Goal: Task Accomplishment & Management: Manage account settings

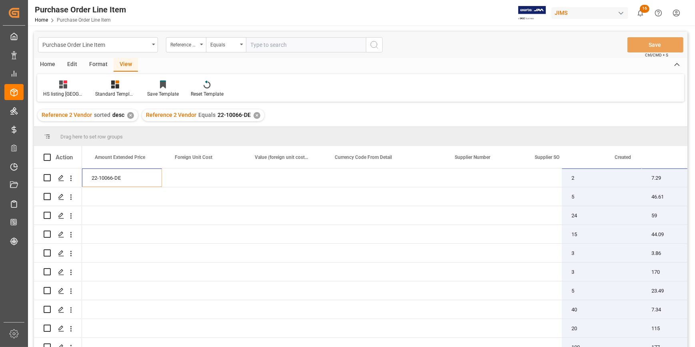
scroll to position [0, 637]
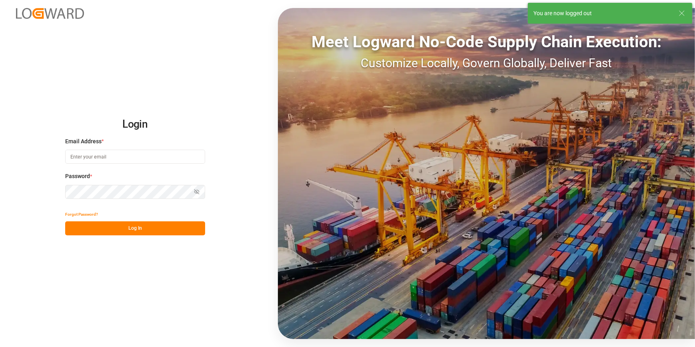
type input "amitkumar.prajapati@jamindustries.com"
click at [148, 228] on button "Log In" at bounding box center [135, 228] width 140 height 14
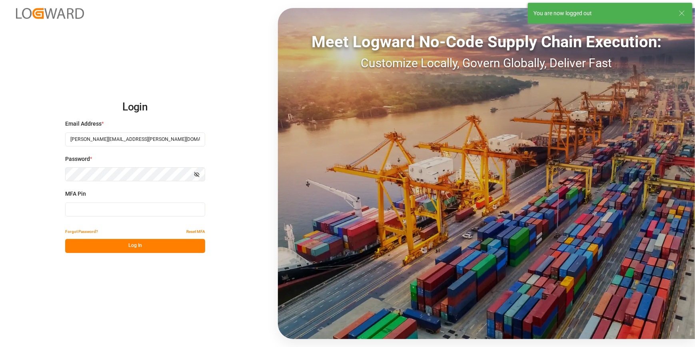
click at [137, 208] on input at bounding box center [135, 209] width 140 height 14
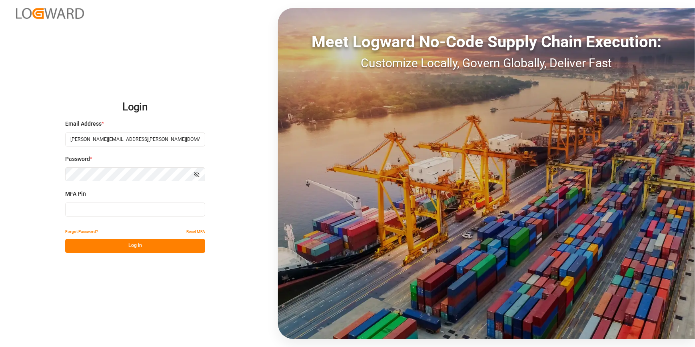
click at [113, 211] on input at bounding box center [135, 209] width 140 height 14
type input "096095"
click at [128, 250] on button "Log In" at bounding box center [135, 246] width 140 height 14
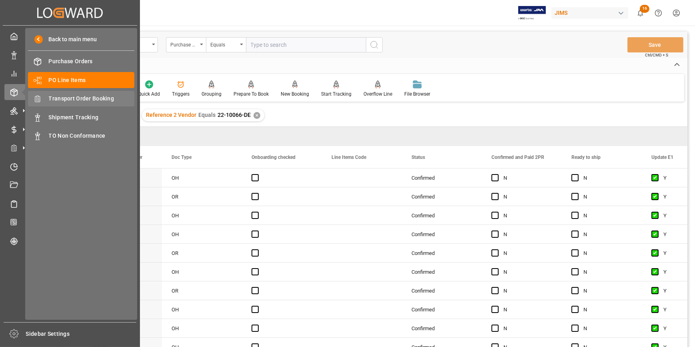
click at [86, 101] on span "Transport Order Booking" at bounding box center [92, 98] width 86 height 8
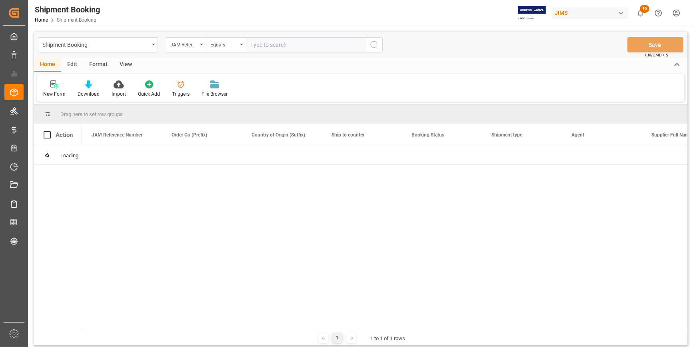
click at [265, 47] on input "text" at bounding box center [306, 44] width 120 height 15
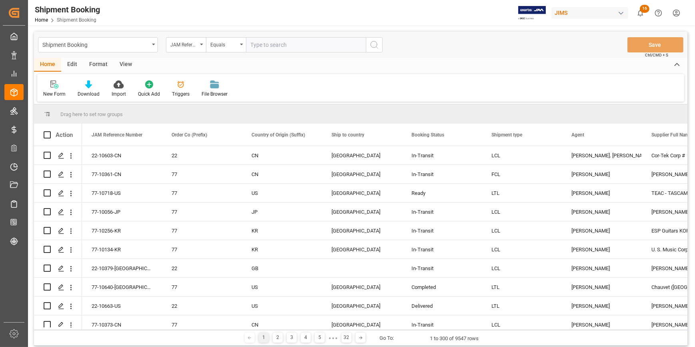
paste input "22-10617-GB"
type input "22-10617-GB"
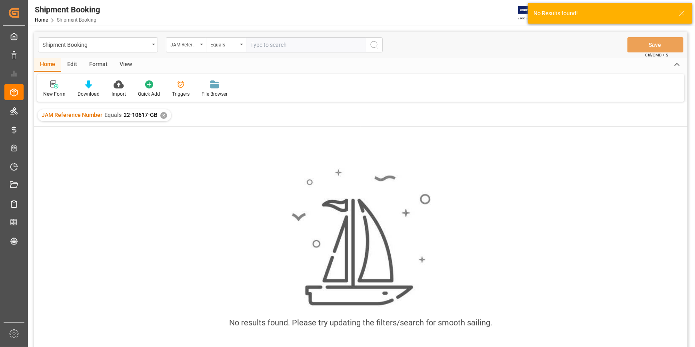
click at [163, 115] on div "✕" at bounding box center [163, 115] width 7 height 7
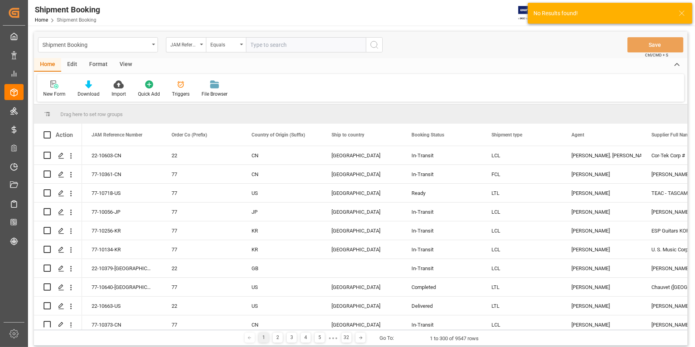
click at [260, 41] on input "text" at bounding box center [306, 44] width 120 height 15
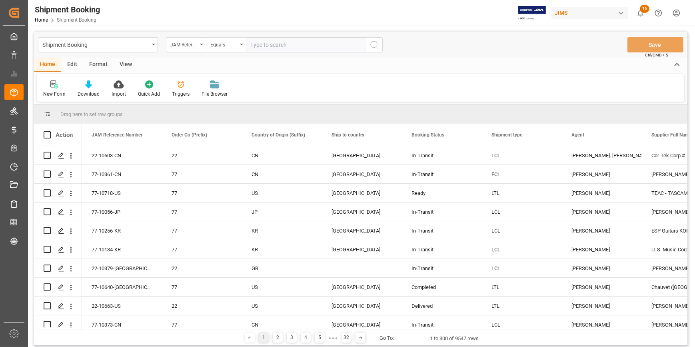
paste input "22-10617-GB"
type input "22-10617-GB"
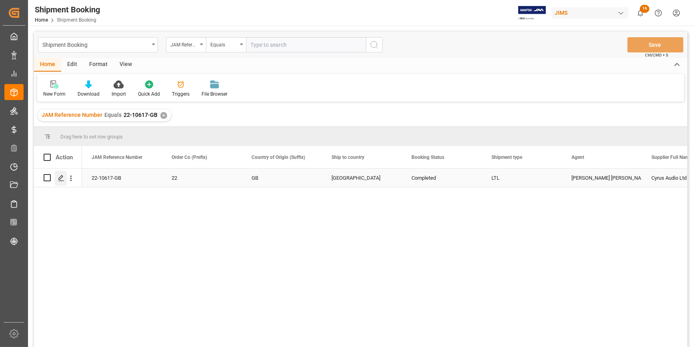
click at [60, 177] on icon "Press SPACE to select this row." at bounding box center [61, 178] width 6 height 6
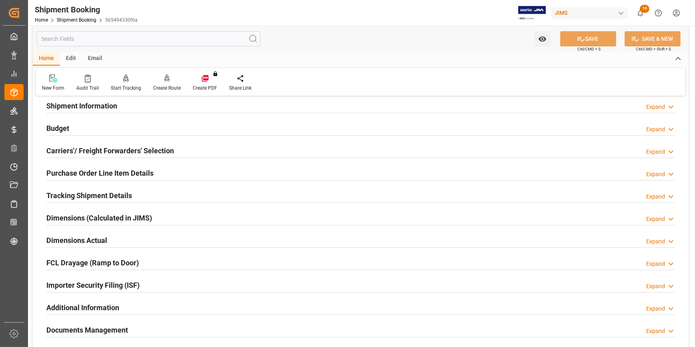
scroll to position [109, 0]
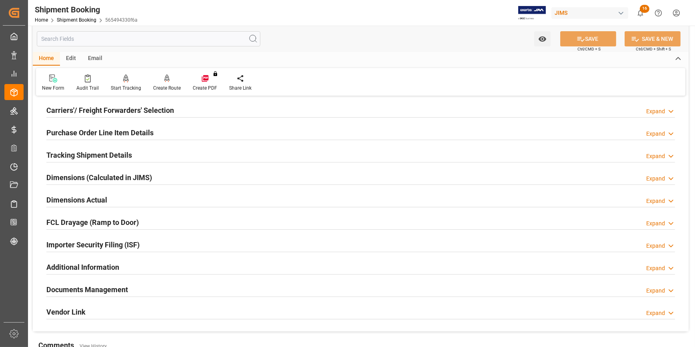
click at [172, 288] on div "Documents Management Expand" at bounding box center [360, 288] width 629 height 15
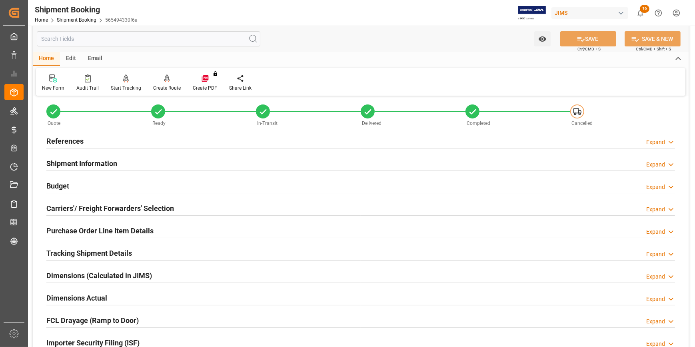
scroll to position [0, 0]
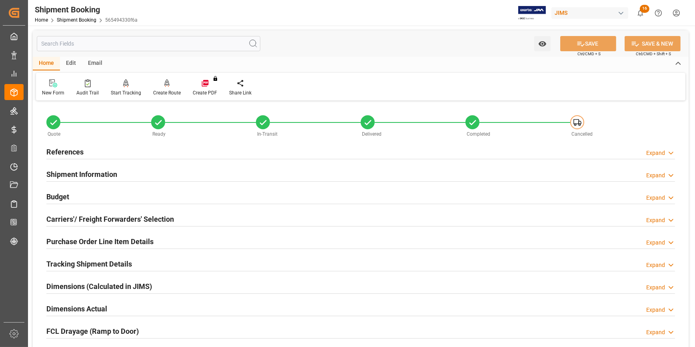
click at [160, 262] on div "Tracking Shipment Details Expand" at bounding box center [360, 263] width 629 height 15
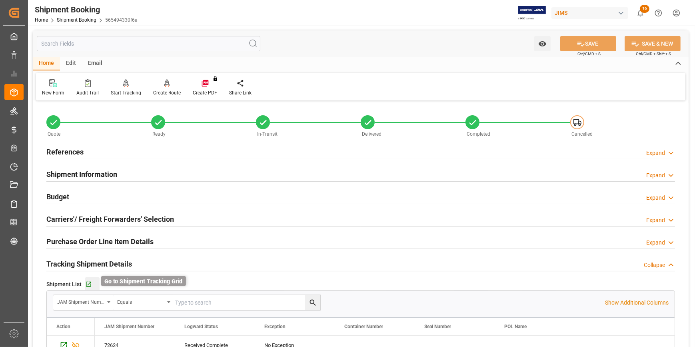
click at [89, 281] on icon "button" at bounding box center [88, 284] width 7 height 7
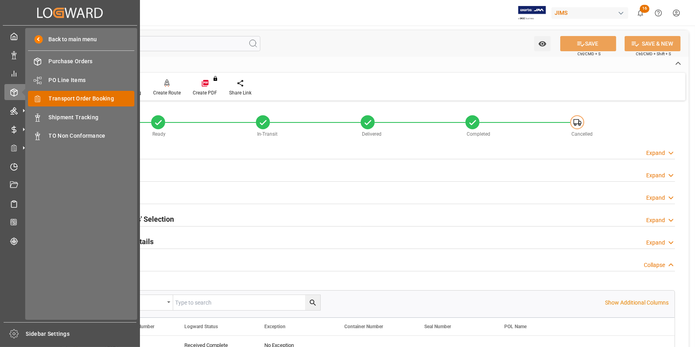
click at [90, 101] on span "Transport Order Booking" at bounding box center [92, 98] width 86 height 8
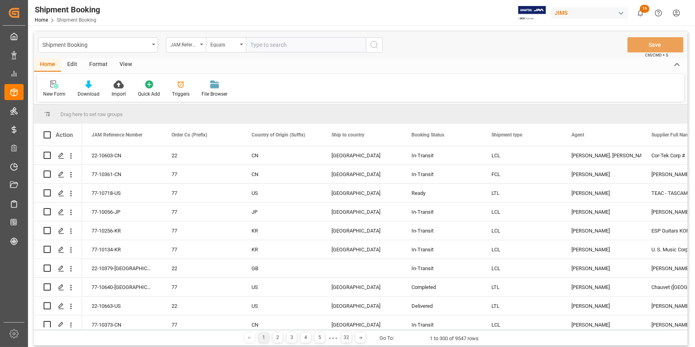
click at [262, 44] on input "text" at bounding box center [306, 44] width 120 height 15
type input "22-10431-US"
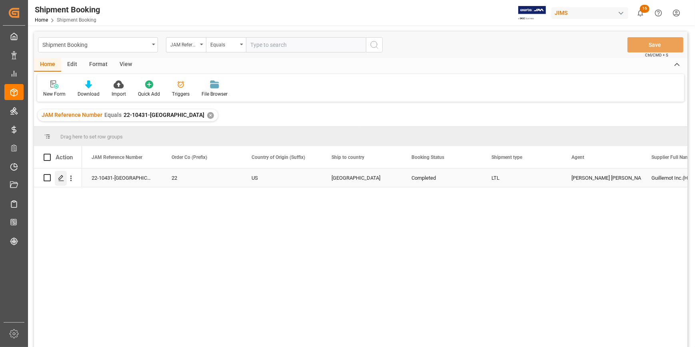
click at [60, 179] on polygon "Press SPACE to select this row." at bounding box center [61, 177] width 4 height 4
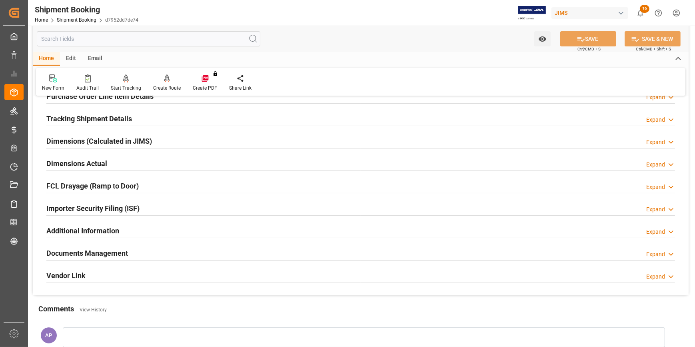
scroll to position [253, 0]
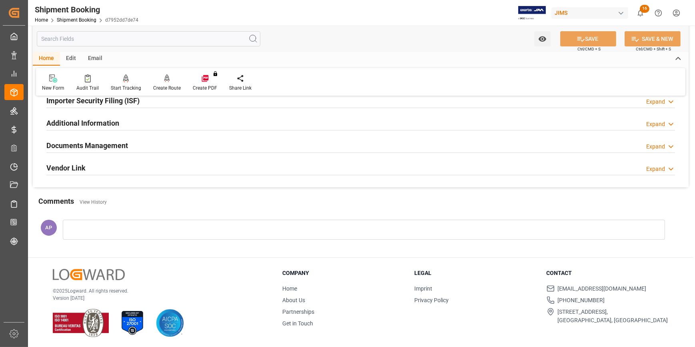
click at [196, 146] on div "Documents Management Expand" at bounding box center [360, 144] width 629 height 15
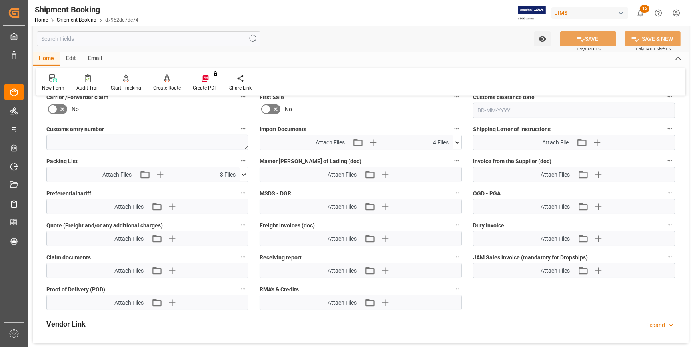
scroll to position [398, 0]
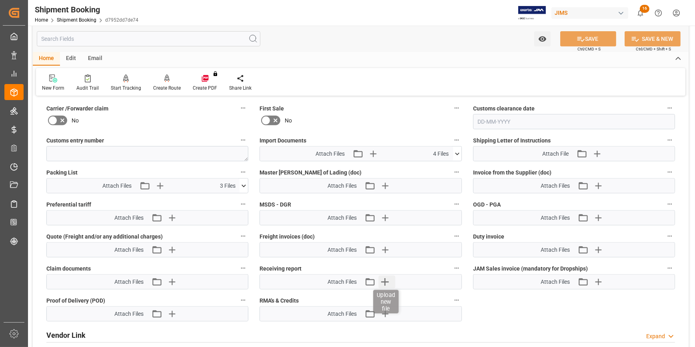
click at [384, 277] on icon "button" at bounding box center [384, 281] width 13 height 13
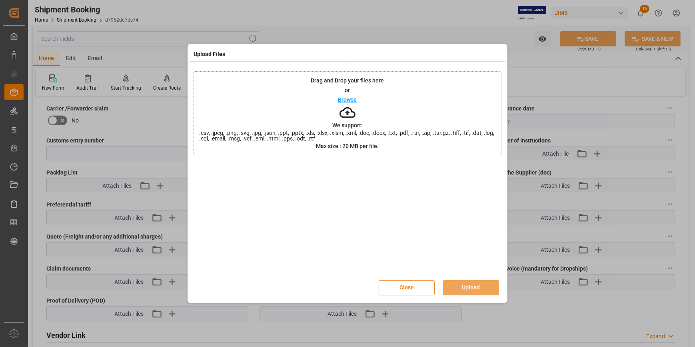
click at [346, 101] on p "Browse" at bounding box center [347, 100] width 19 height 6
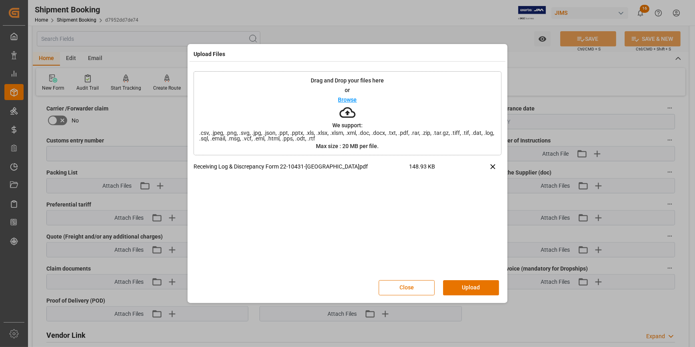
click at [475, 286] on button "Upload" at bounding box center [471, 287] width 56 height 15
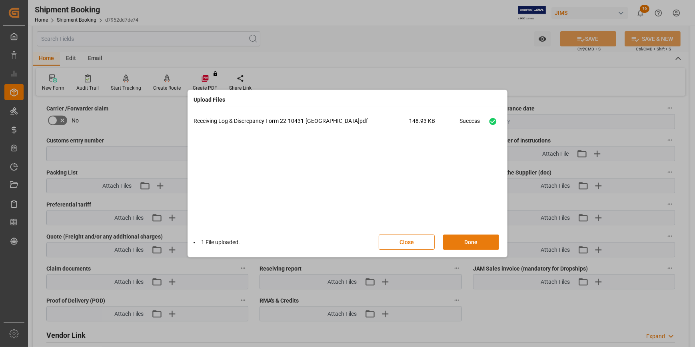
click at [465, 244] on button "Done" at bounding box center [471, 241] width 56 height 15
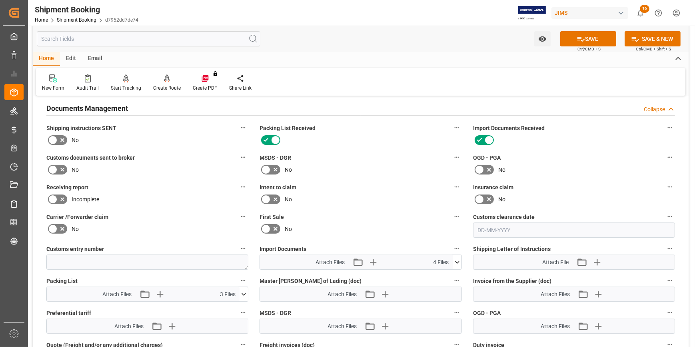
scroll to position [289, 0]
click at [58, 197] on icon at bounding box center [63, 200] width 10 height 10
click at [0, 0] on input "checkbox" at bounding box center [0, 0] width 0 height 0
click at [579, 32] on button "SAVE" at bounding box center [588, 38] width 56 height 15
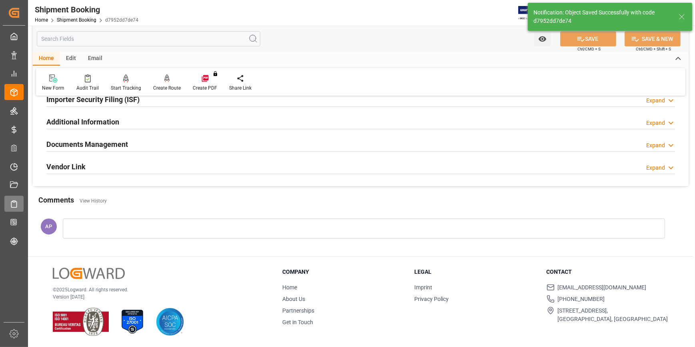
scroll to position [253, 0]
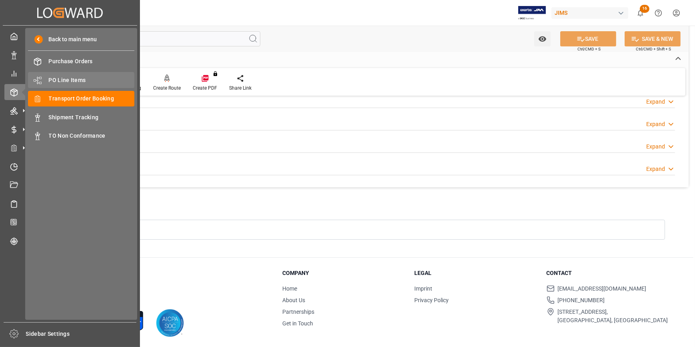
click at [71, 82] on span "PO Line Items" at bounding box center [92, 80] width 86 height 8
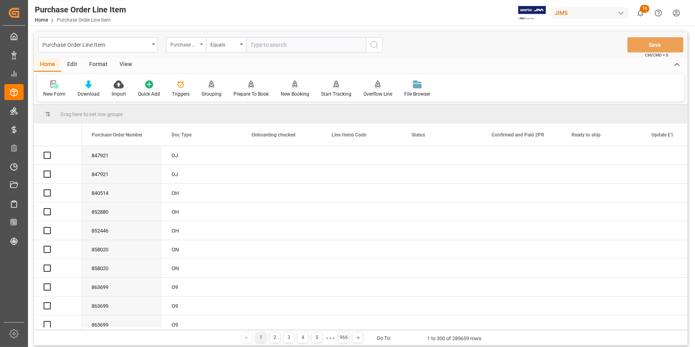
click at [193, 45] on div "Purchase Order Number" at bounding box center [183, 43] width 27 height 9
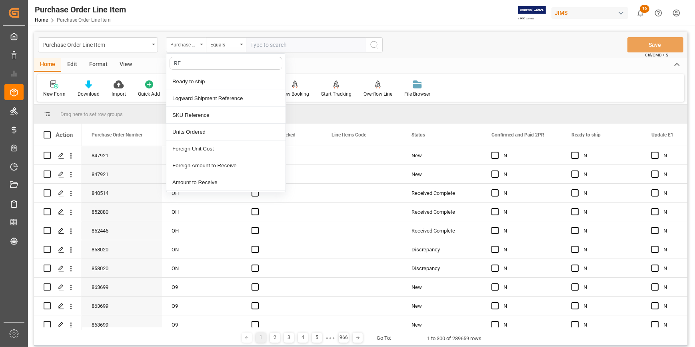
type input "REF"
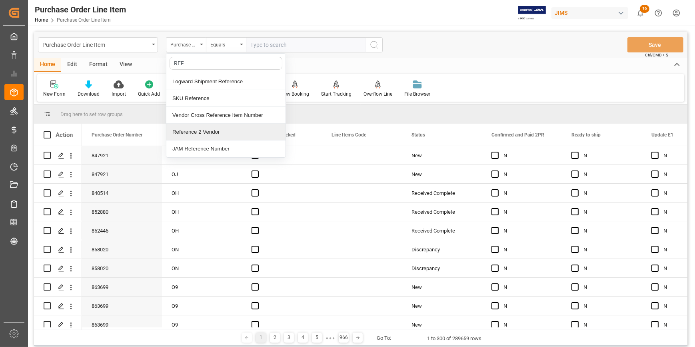
click at [205, 132] on div "Reference 2 Vendor" at bounding box center [225, 132] width 119 height 17
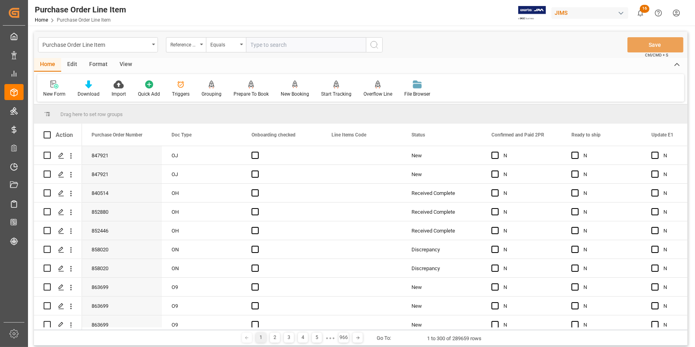
click at [266, 41] on input "text" at bounding box center [306, 44] width 120 height 15
paste input "22-9844-IT"
type input "22-9844-IT"
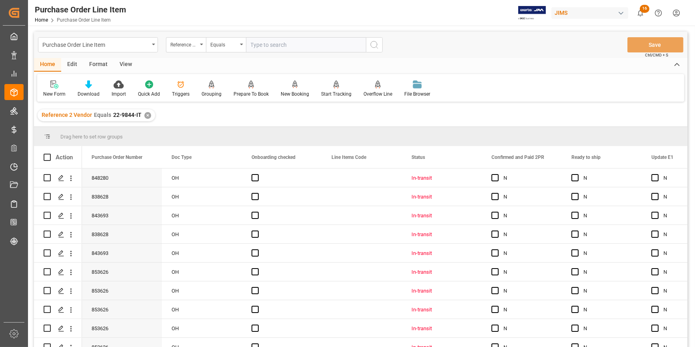
click at [124, 64] on div "View" at bounding box center [126, 65] width 24 height 14
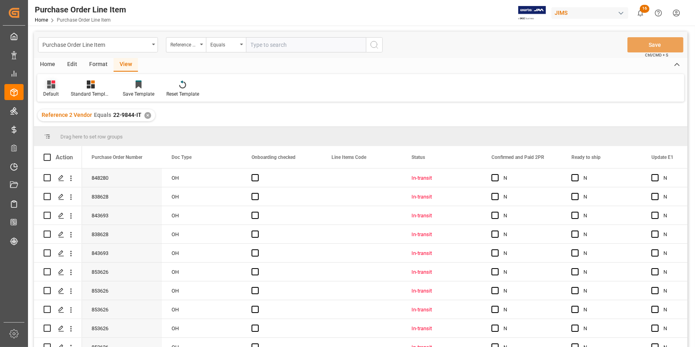
click at [53, 89] on div "Default" at bounding box center [51, 89] width 28 height 18
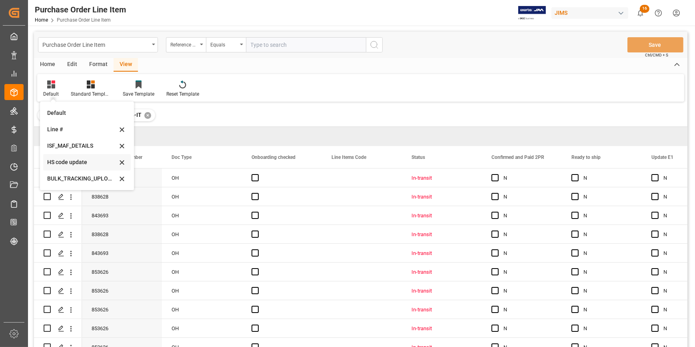
click at [80, 163] on div "HS code update" at bounding box center [82, 162] width 70 height 8
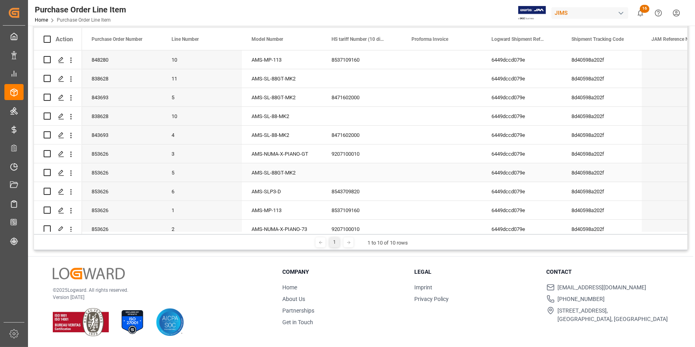
scroll to position [45, 0]
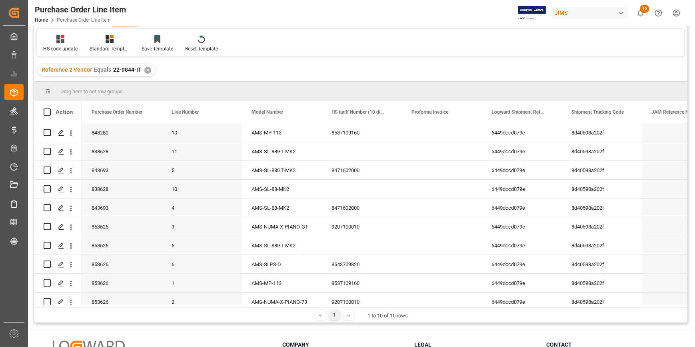
drag, startPoint x: 685, startPoint y: 269, endPoint x: 686, endPoint y: 280, distance: 10.9
click at [686, 280] on div "10" at bounding box center [361, 213] width 654 height 181
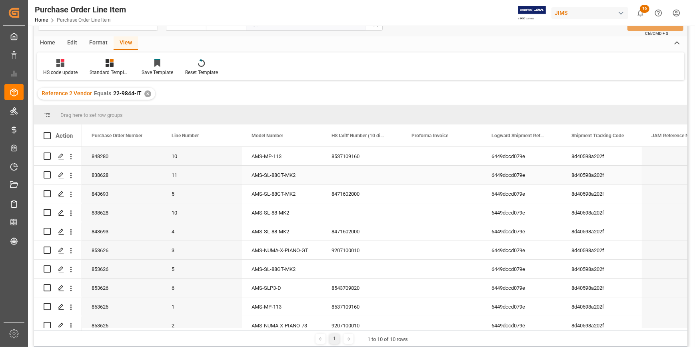
scroll to position [9, 0]
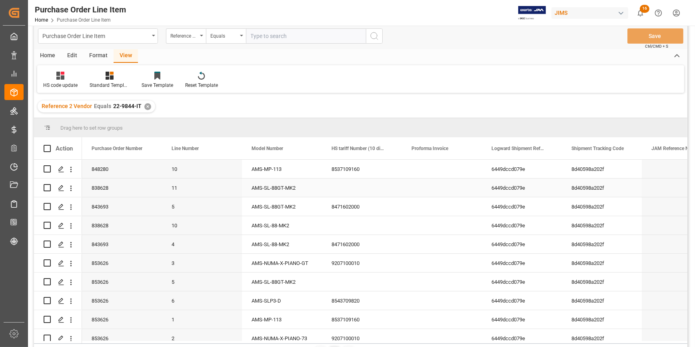
click at [284, 188] on div "AMS-SL-88GT-MK2" at bounding box center [282, 187] width 80 height 18
drag, startPoint x: 303, startPoint y: 193, endPoint x: 239, endPoint y: 192, distance: 64.4
click at [239, 192] on div "838628 11 AMS-SL-88GT-MK2 6449dccd079e 8d40598a202f 28-07-2025 12:49:15" at bounding box center [442, 187] width 720 height 19
click at [352, 192] on div "Press SPACE to select this row." at bounding box center [362, 187] width 80 height 18
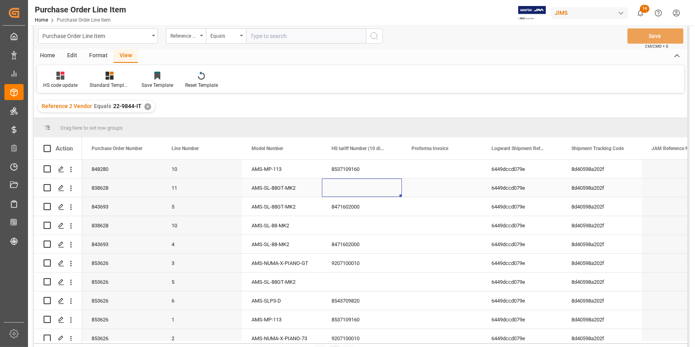
click at [352, 192] on div "Press SPACE to select this row." at bounding box center [362, 187] width 80 height 18
click at [352, 190] on input "Press SPACE to select this row." at bounding box center [361, 192] width 67 height 15
paste input "8471602000"
type input "8471602000"
click at [346, 218] on div "Press SPACE to select this row." at bounding box center [362, 225] width 80 height 18
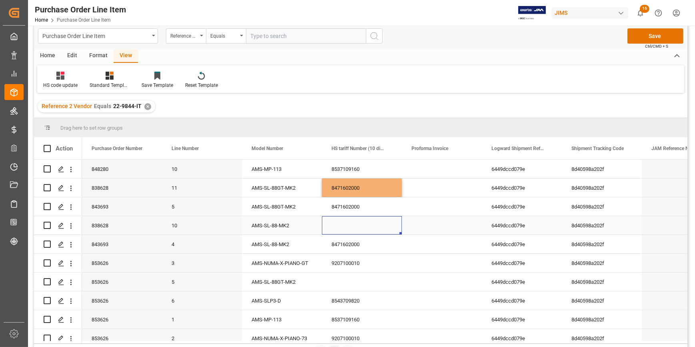
click at [346, 218] on div "Press SPACE to select this row." at bounding box center [362, 225] width 80 height 18
click at [346, 223] on input "Press SPACE to select this row." at bounding box center [361, 229] width 67 height 15
paste input "8471602000"
type input "8471602000"
click at [378, 258] on div "9207100010" at bounding box center [362, 263] width 80 height 18
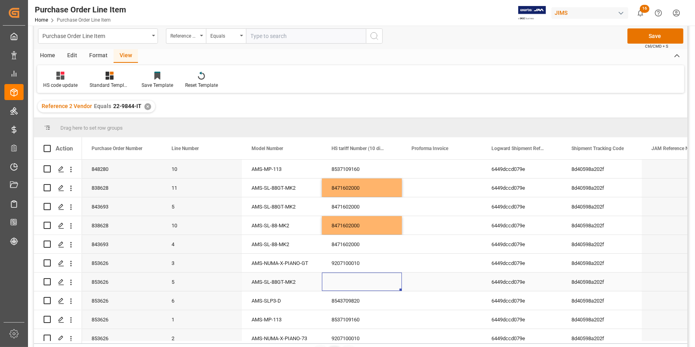
click at [342, 284] on div "Press SPACE to select this row." at bounding box center [362, 281] width 80 height 18
click at [341, 284] on input "Press SPACE to select this row." at bounding box center [361, 286] width 67 height 15
paste input "8471602000"
type input "8471602000"
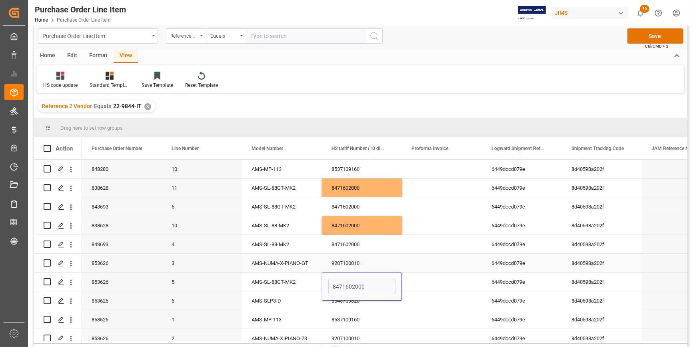
click at [390, 268] on div "9207100010" at bounding box center [362, 263] width 80 height 18
click at [394, 265] on div "9207100010" at bounding box center [362, 263] width 80 height 18
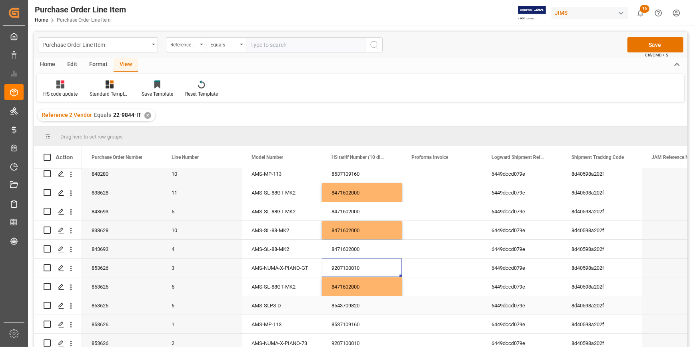
scroll to position [0, 0]
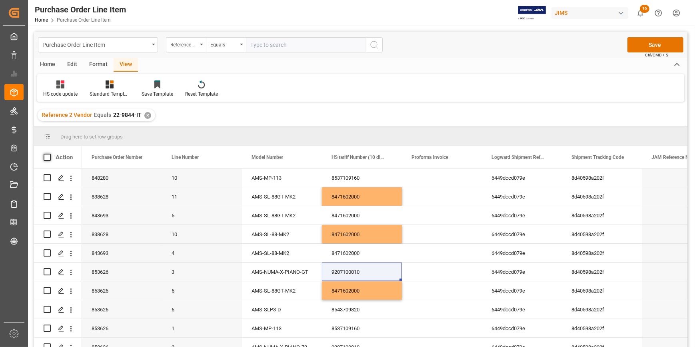
click at [44, 156] on span at bounding box center [47, 157] width 7 height 7
click at [50, 154] on input "checkbox" at bounding box center [50, 154] width 0 height 0
checkbox input "true"
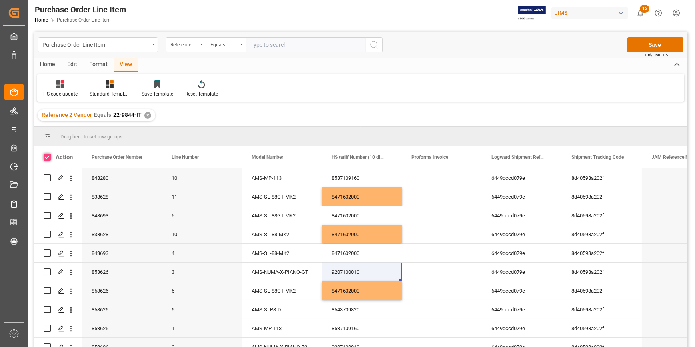
checkbox input "true"
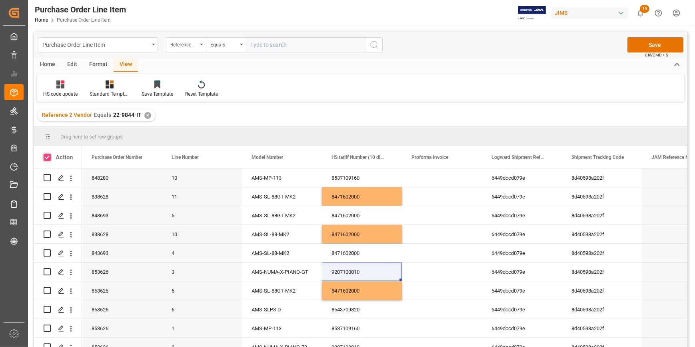
checkbox input "true"
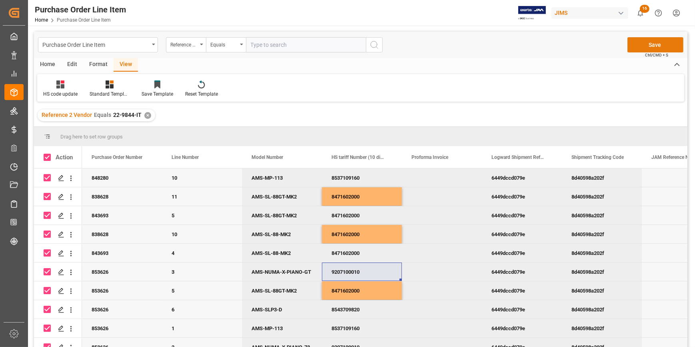
click at [652, 48] on button "Save" at bounding box center [656, 44] width 56 height 15
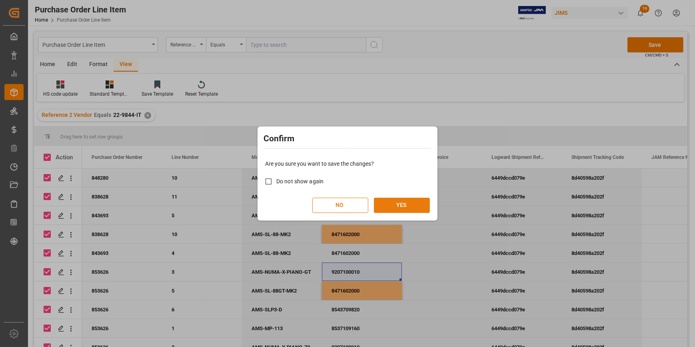
click at [390, 205] on button "YES" at bounding box center [402, 205] width 56 height 15
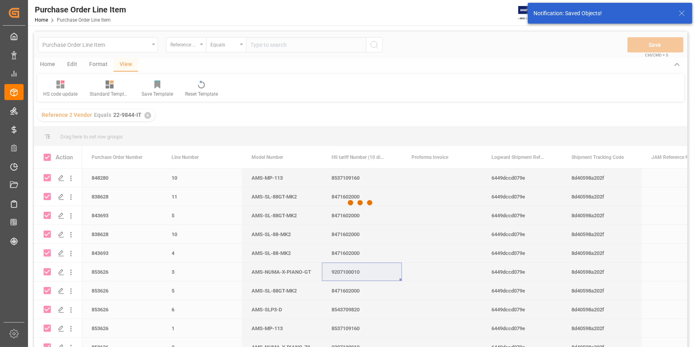
checkbox input "false"
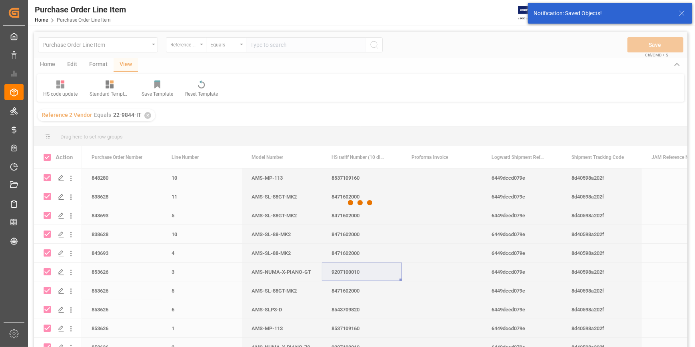
checkbox input "false"
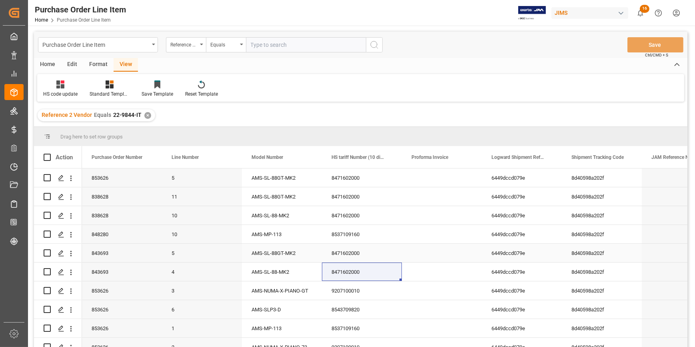
click at [336, 256] on div "8471602000" at bounding box center [362, 253] width 80 height 18
click at [60, 82] on icon at bounding box center [60, 84] width 8 height 8
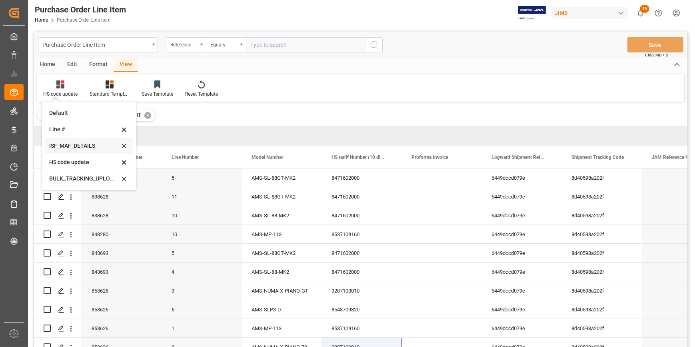
click at [78, 144] on div "ISF_MAF_DETAILS" at bounding box center [84, 146] width 70 height 8
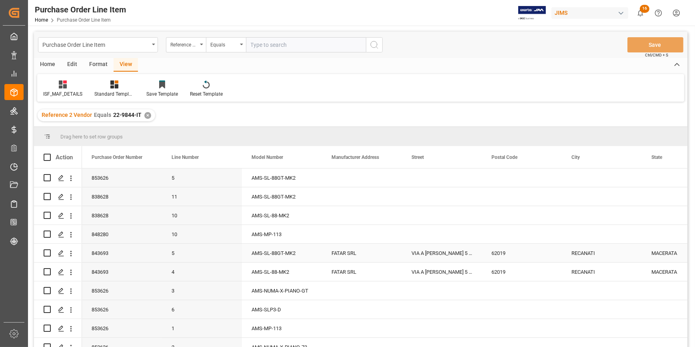
click at [337, 253] on div "FATAR SRL" at bounding box center [362, 253] width 80 height 18
drag, startPoint x: 333, startPoint y: 256, endPoint x: 380, endPoint y: 256, distance: 46.4
click at [384, 256] on input "FATAR SRL" at bounding box center [361, 257] width 67 height 15
click at [384, 269] on div "FATAR SRL" at bounding box center [362, 258] width 80 height 28
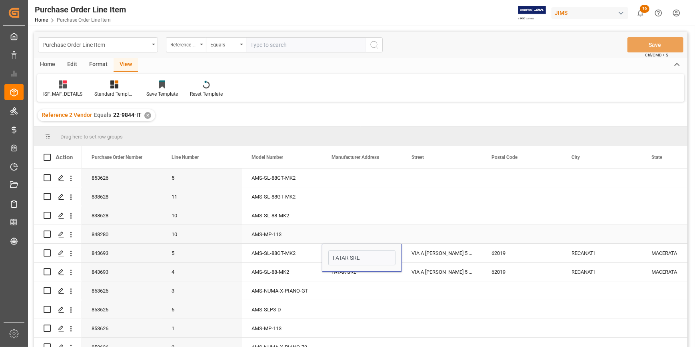
click at [385, 236] on div "Press SPACE to select this row." at bounding box center [362, 234] width 80 height 18
click at [388, 256] on div "FATAR SRL" at bounding box center [362, 253] width 80 height 18
drag, startPoint x: 400, startPoint y: 260, endPoint x: 390, endPoint y: 170, distance: 91.0
click at [390, 170] on div "853626 5 AMS-SL-88GT-MK2 838628 11 AMS-SL-88GT-MK2 838628 10 AMS-SL-88-MK2 8482…" at bounding box center [642, 262] width 1120 height 188
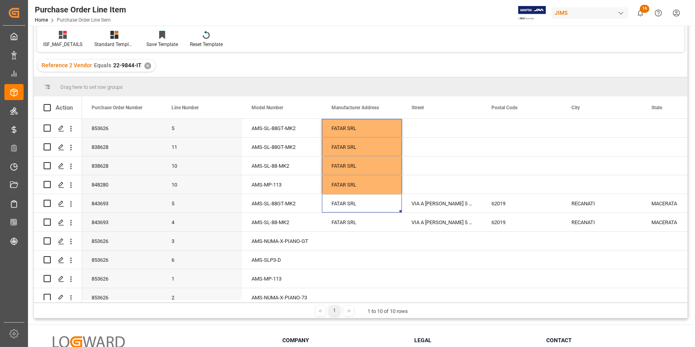
scroll to position [118, 0]
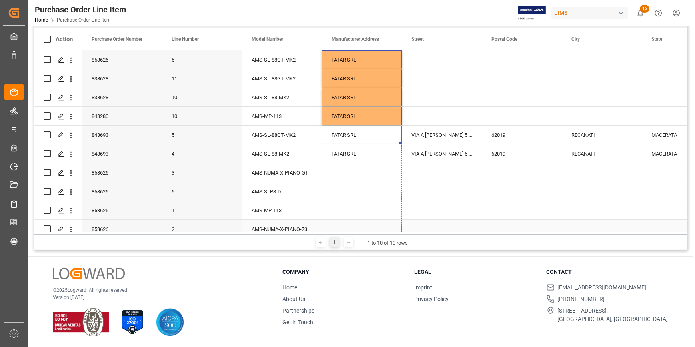
drag, startPoint x: 401, startPoint y: 142, endPoint x: 393, endPoint y: 220, distance: 78.0
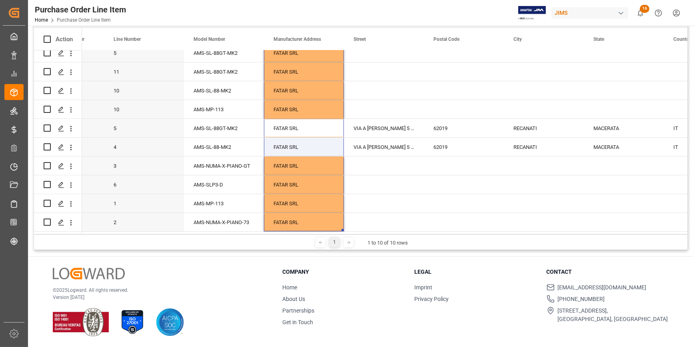
scroll to position [0, 0]
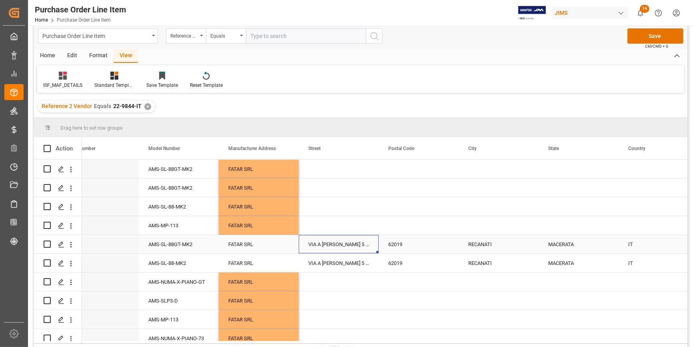
click at [352, 246] on div "VIA A VOLPONI 5 ZONA INDUSTRIALE SQUARTABUE" at bounding box center [339, 244] width 80 height 18
drag, startPoint x: 377, startPoint y: 252, endPoint x: 365, endPoint y: 164, distance: 88.4
click at [365, 164] on div "853626 5 AMS-SL-88GT-MK2 FATAR SRL 838628 11 AMS-SL-88GT-MK2 FATAR SRL 838628 1…" at bounding box center [539, 254] width 1120 height 188
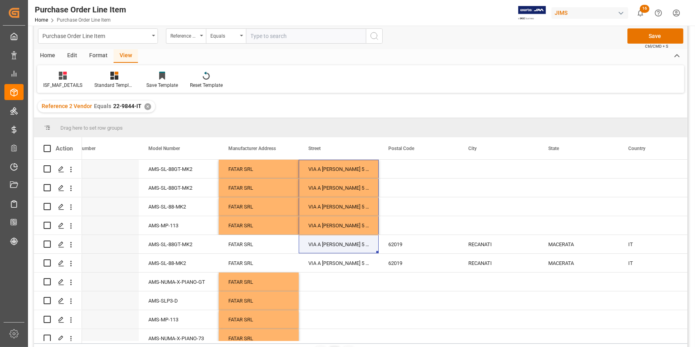
drag, startPoint x: 687, startPoint y: 237, endPoint x: 685, endPoint y: 264, distance: 27.7
click at [685, 264] on div "5 5" at bounding box center [361, 250] width 654 height 181
click at [370, 266] on div "VIA A VOLPONI 5 ZONA INDUSTRIALE SQUARTABUE" at bounding box center [339, 263] width 80 height 18
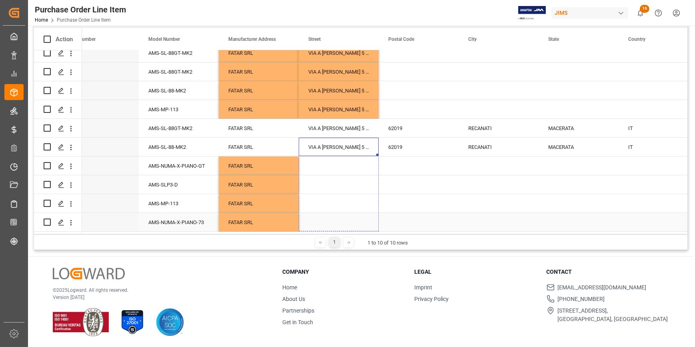
drag, startPoint x: 378, startPoint y: 152, endPoint x: 373, endPoint y: 218, distance: 66.6
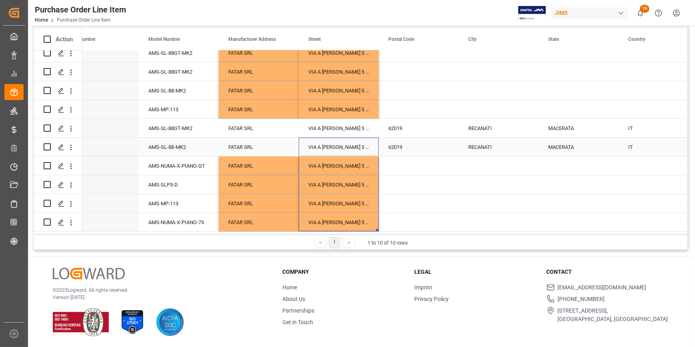
click at [410, 148] on div "62019" at bounding box center [419, 147] width 80 height 18
drag, startPoint x: 458, startPoint y: 152, endPoint x: 452, endPoint y: 220, distance: 67.8
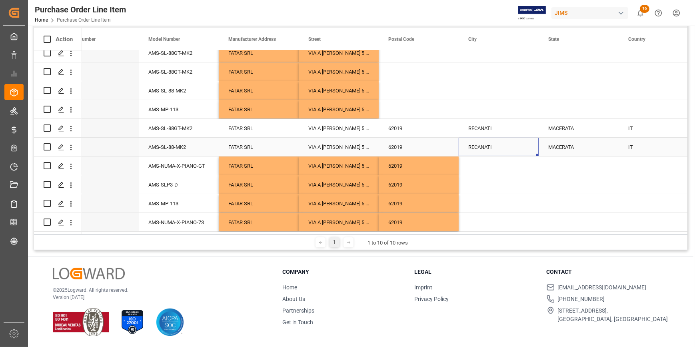
click at [487, 148] on div "RECANATI" at bounding box center [499, 147] width 80 height 18
drag, startPoint x: 538, startPoint y: 152, endPoint x: 544, endPoint y: 223, distance: 71.9
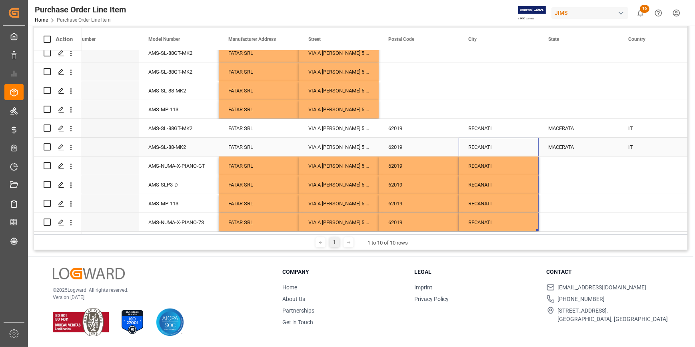
click at [587, 144] on div "MACERATA" at bounding box center [579, 147] width 80 height 18
drag, startPoint x: 617, startPoint y: 152, endPoint x: 611, endPoint y: 228, distance: 76.6
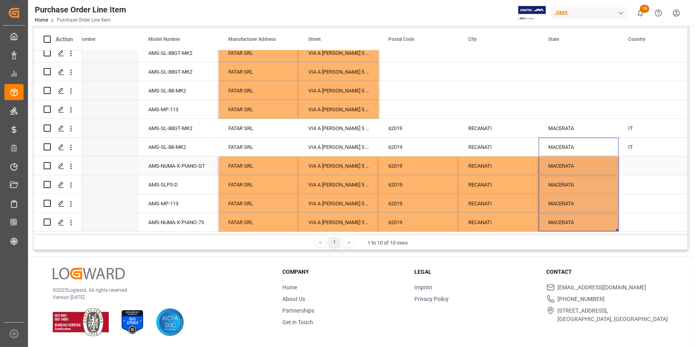
click at [639, 149] on div "IT" at bounding box center [659, 147] width 80 height 18
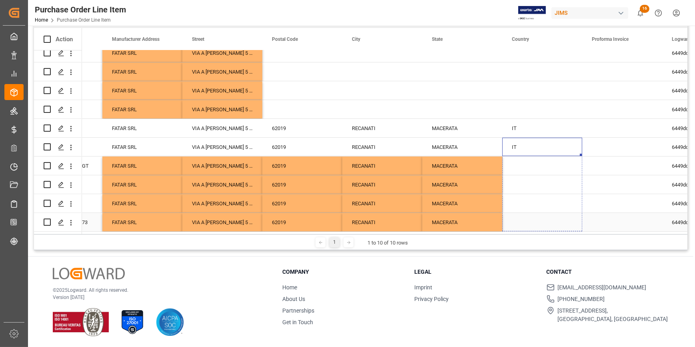
drag, startPoint x: 581, startPoint y: 152, endPoint x: 571, endPoint y: 218, distance: 66.4
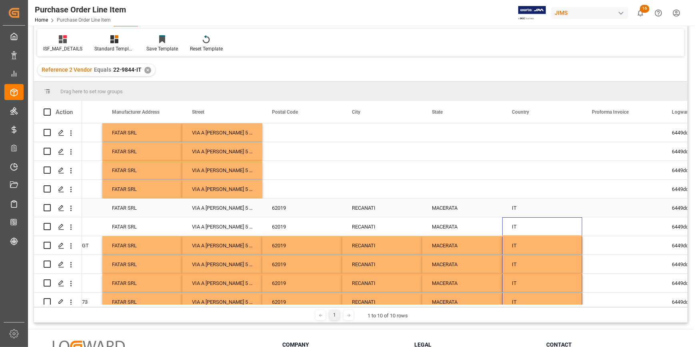
click at [312, 202] on div "62019" at bounding box center [302, 207] width 80 height 18
drag, startPoint x: 341, startPoint y: 214, endPoint x: 335, endPoint y: 125, distance: 89.0
click at [335, 125] on div "5 AMS-SL-88GT-MK2 FATAR SRL VIA A VOLPONI 5 ZONA INDUSTRIALE SQUARTABUE 6449dcc…" at bounding box center [422, 217] width 1120 height 188
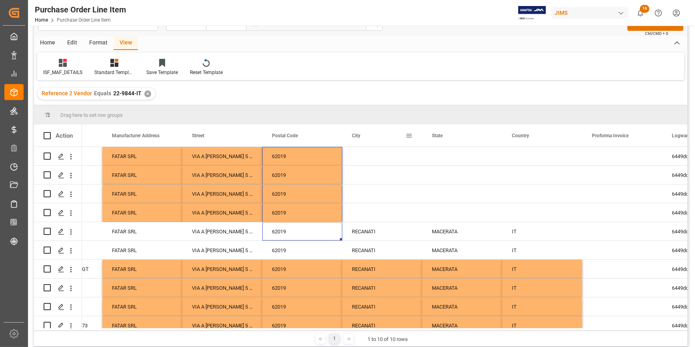
scroll to position [9, 0]
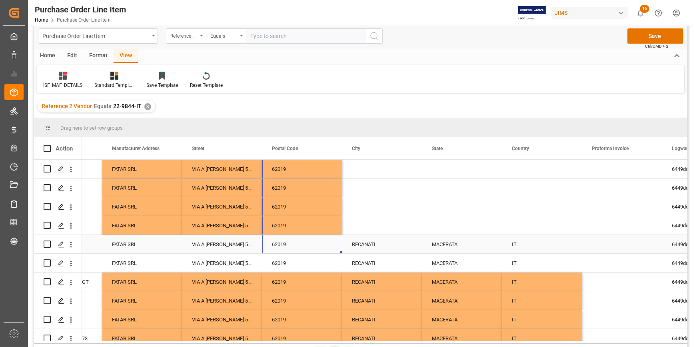
click at [380, 242] on div "RECANATI" at bounding box center [382, 244] width 80 height 18
drag, startPoint x: 422, startPoint y: 251, endPoint x: 411, endPoint y: 165, distance: 86.2
click at [411, 165] on div "5 AMS-SL-88GT-MK2 FATAR SRL VIA A VOLPONI 5 ZONA INDUSTRIALE SQUARTABUE 62019 6…" at bounding box center [422, 254] width 1120 height 188
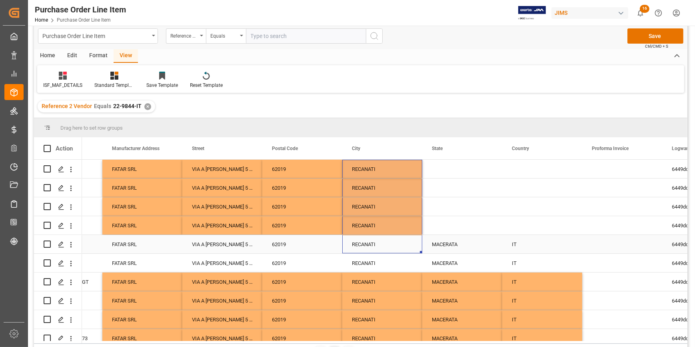
click at [454, 244] on div "MACERATA" at bounding box center [462, 244] width 80 height 18
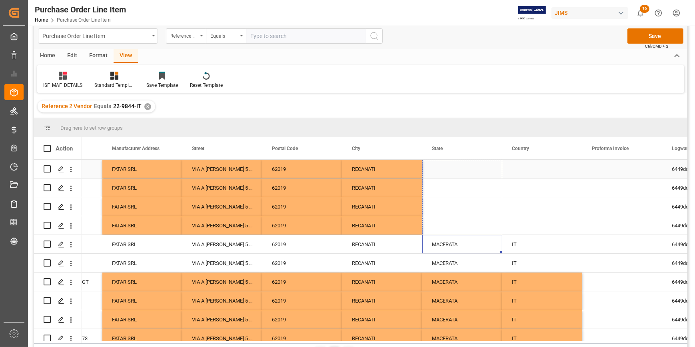
drag, startPoint x: 502, startPoint y: 250, endPoint x: 492, endPoint y: 165, distance: 86.2
click at [492, 165] on div "5 AMS-SL-88GT-MK2 FATAR SRL VIA A VOLPONI 5 ZONA INDUSTRIALE SQUARTABUE 62019 R…" at bounding box center [422, 254] width 1120 height 188
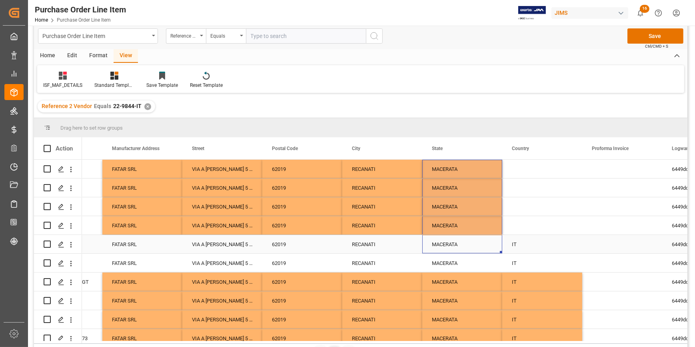
click at [533, 242] on div "IT" at bounding box center [542, 244] width 80 height 18
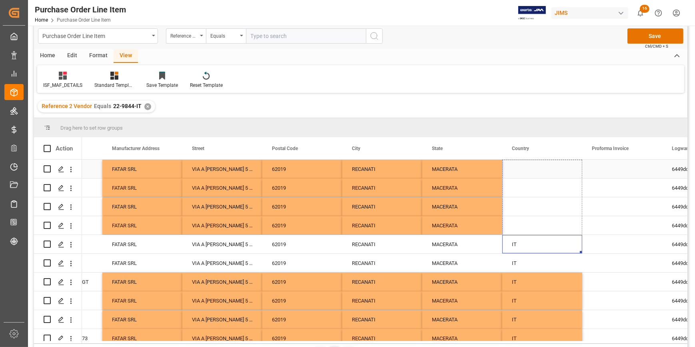
drag, startPoint x: 581, startPoint y: 252, endPoint x: 577, endPoint y: 168, distance: 83.7
click at [577, 168] on div "5 AMS-SL-88GT-MK2 FATAR SRL VIA A VOLPONI 5 ZONA INDUSTRIALE SQUARTABUE 62019 R…" at bounding box center [422, 254] width 1120 height 188
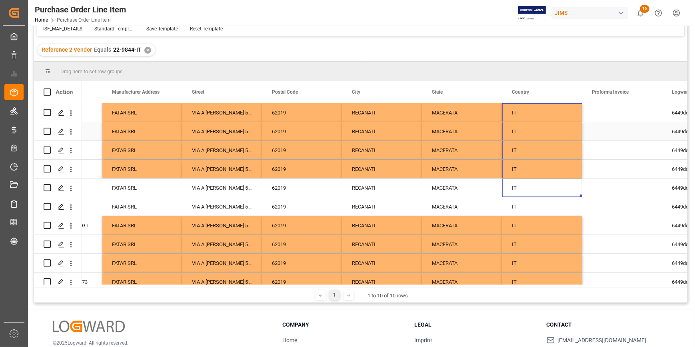
scroll to position [0, 0]
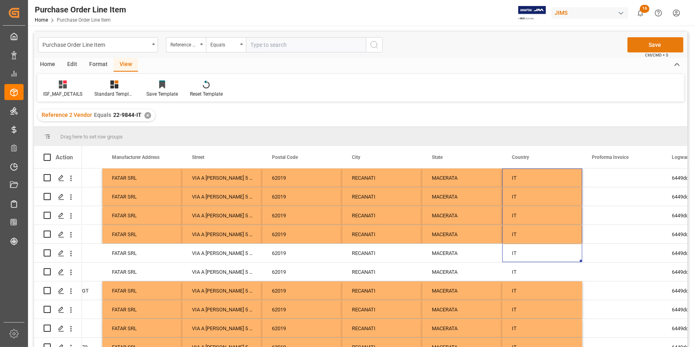
click at [653, 43] on button "Save" at bounding box center [656, 44] width 56 height 15
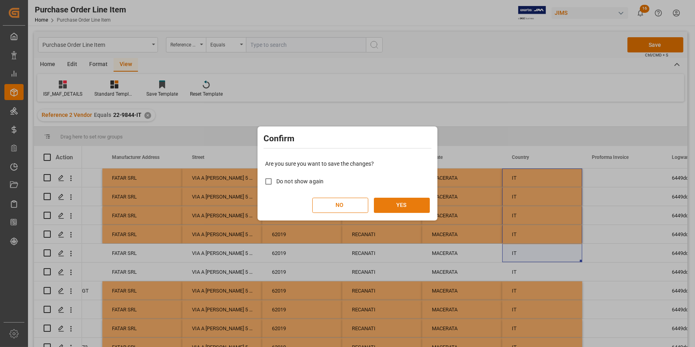
click at [396, 206] on button "YES" at bounding box center [402, 205] width 56 height 15
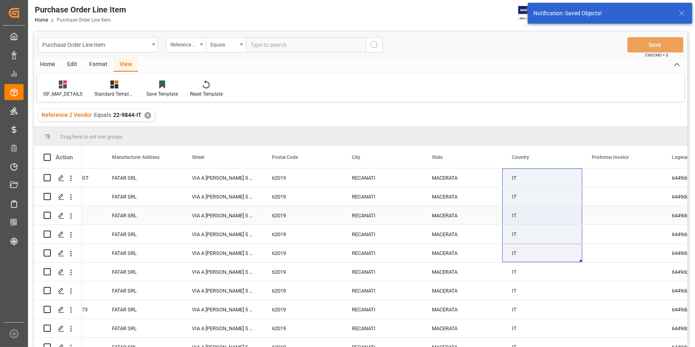
click at [296, 216] on div "62019" at bounding box center [302, 215] width 80 height 18
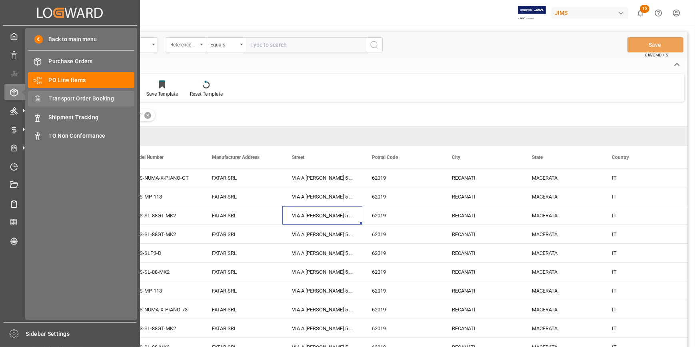
click at [74, 98] on span "Transport Order Booking" at bounding box center [92, 98] width 86 height 8
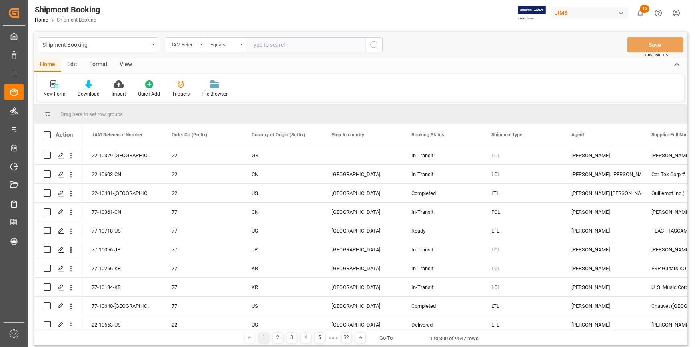
click at [256, 45] on input "text" at bounding box center [306, 44] width 120 height 15
paste input "22-9844-IT"
type input "22-9844-IT"
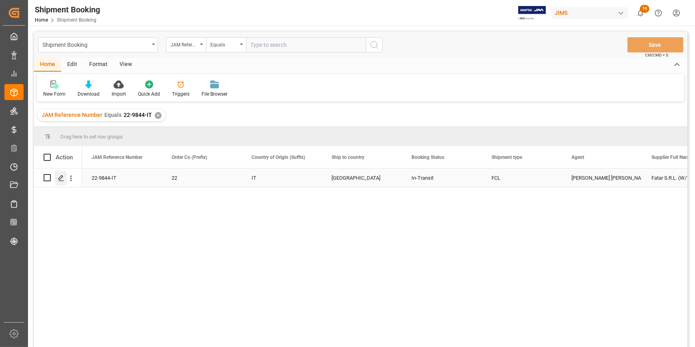
click at [60, 176] on icon "Press SPACE to select this row." at bounding box center [61, 178] width 6 height 6
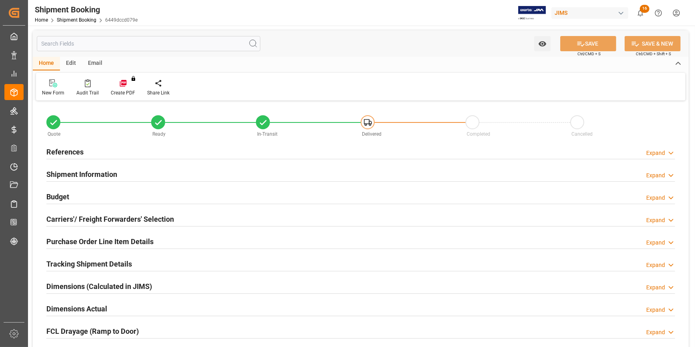
type input "1"
type input "49"
type input "[DATE]"
click at [157, 154] on div "References Expand" at bounding box center [360, 151] width 629 height 15
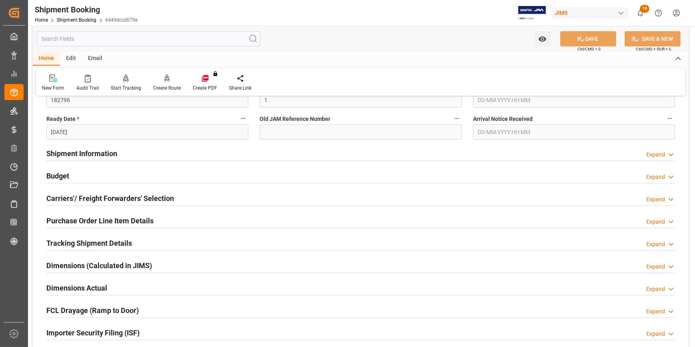
scroll to position [182, 0]
click at [165, 156] on div "Shipment Information Expand" at bounding box center [360, 151] width 629 height 15
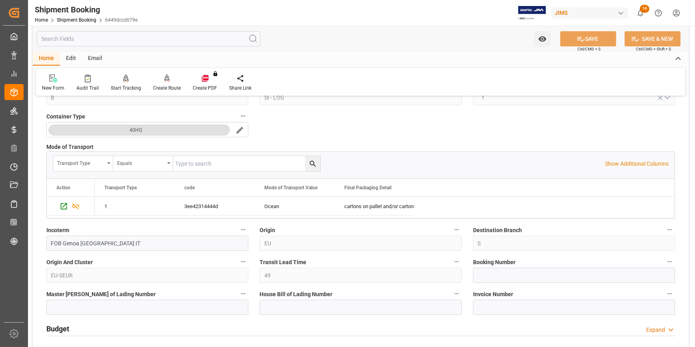
scroll to position [364, 0]
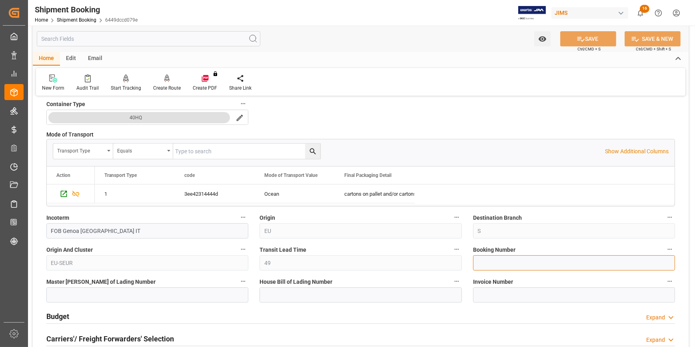
click at [492, 260] on input at bounding box center [574, 262] width 202 height 15
paste input "515583"
type input "515583"
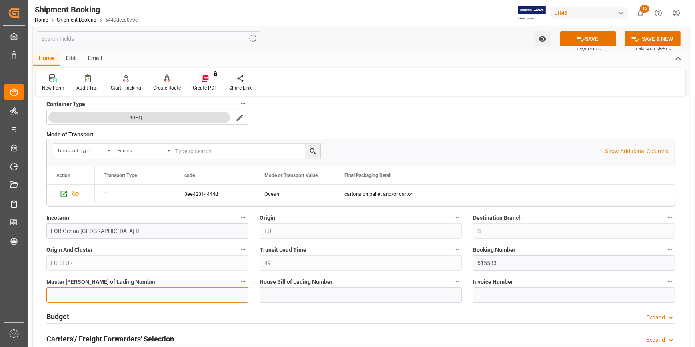
click at [166, 290] on input at bounding box center [147, 294] width 202 height 15
paste input "HLCUGOA250861398"
type input "HLCUGOA250861398"
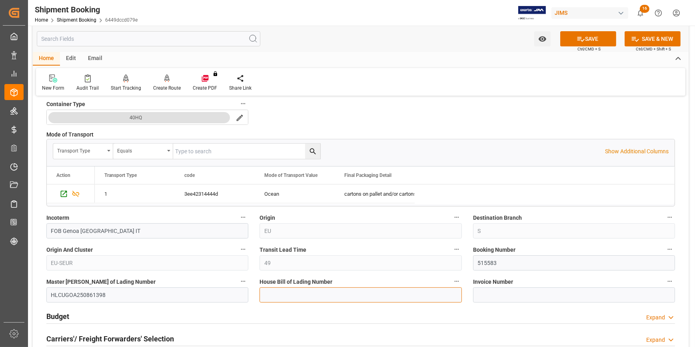
click at [321, 291] on input at bounding box center [361, 294] width 202 height 15
paste input "HLCUGOAPH61398AA"
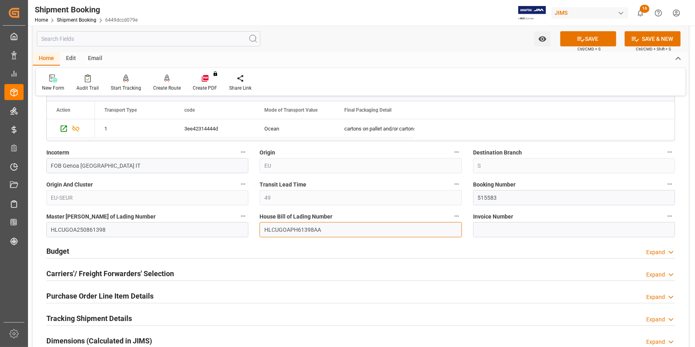
scroll to position [436, 0]
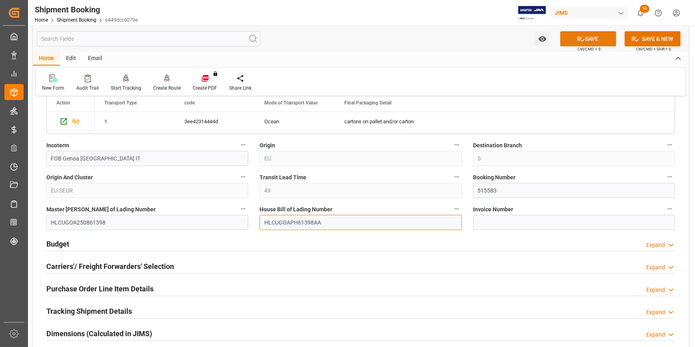
type input "HLCUGOAPH61398AA"
click at [583, 39] on icon at bounding box center [581, 39] width 8 height 8
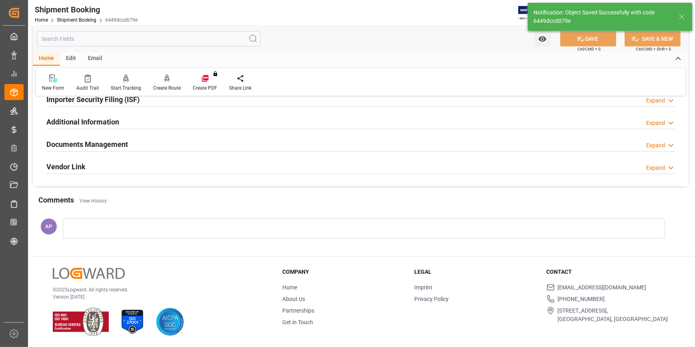
scroll to position [0, 0]
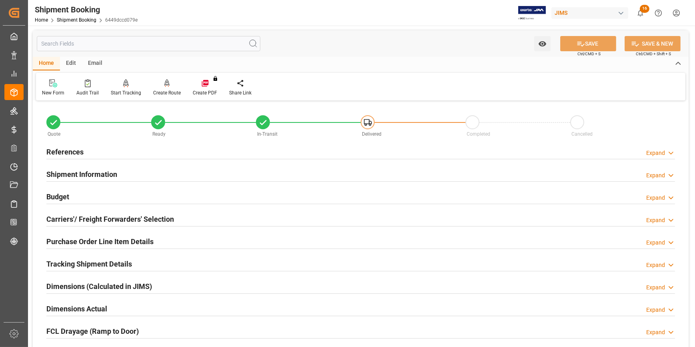
click at [115, 149] on div "References Expand" at bounding box center [360, 151] width 629 height 15
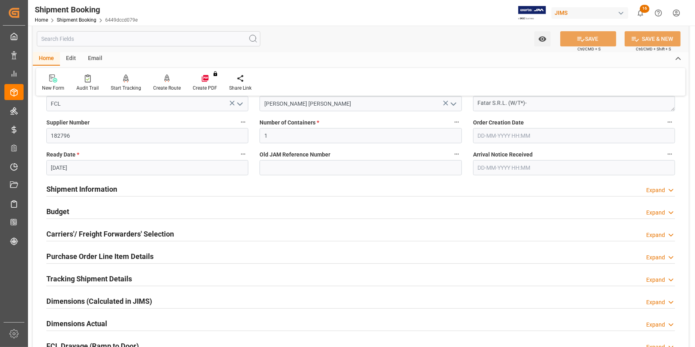
click at [136, 210] on div "Budget Expand" at bounding box center [360, 210] width 629 height 15
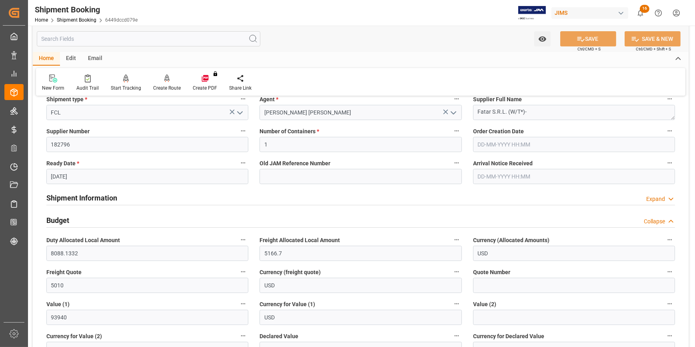
scroll to position [182, 0]
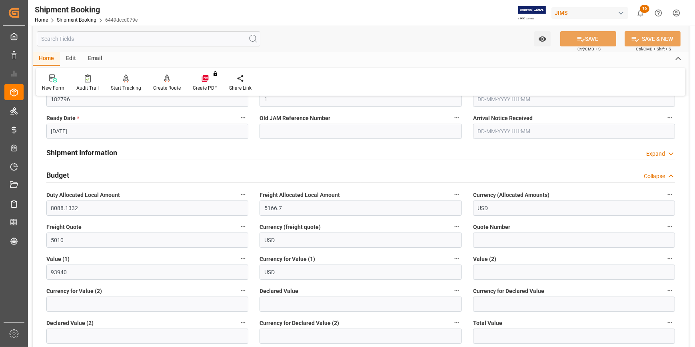
click at [152, 145] on div "Shipment Information Expand" at bounding box center [360, 151] width 629 height 15
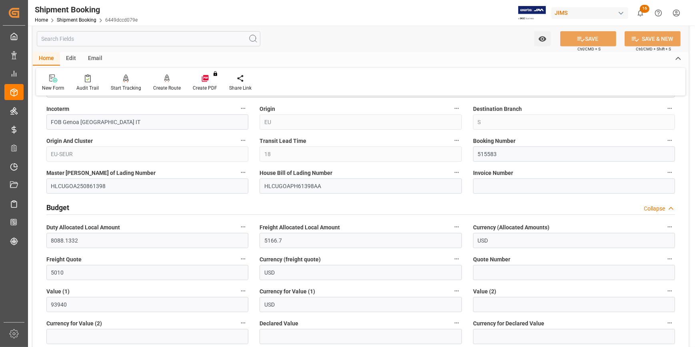
scroll to position [509, 0]
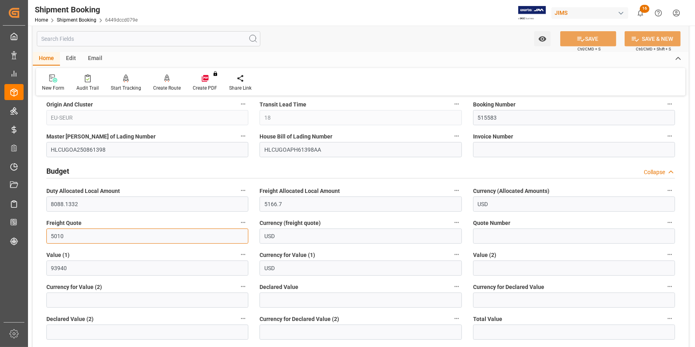
click at [76, 236] on input "5010" at bounding box center [147, 235] width 202 height 15
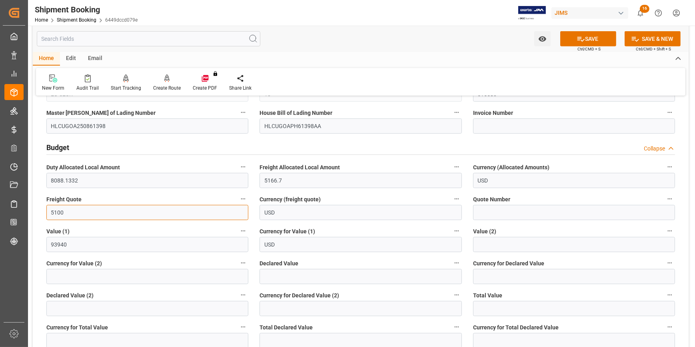
scroll to position [545, 0]
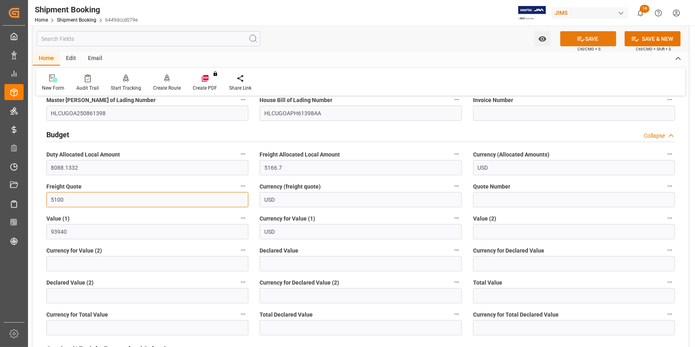
type input "5100"
click at [588, 36] on button "SAVE" at bounding box center [588, 38] width 56 height 15
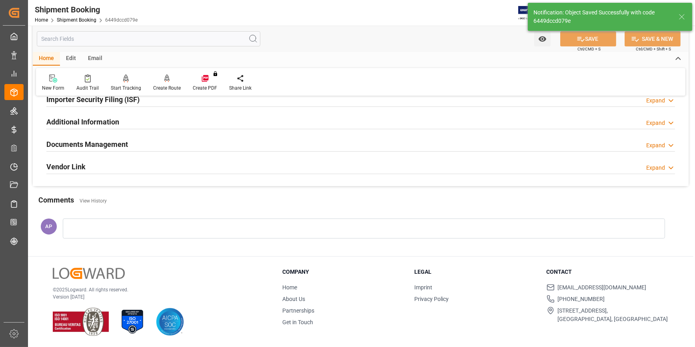
scroll to position [62, 0]
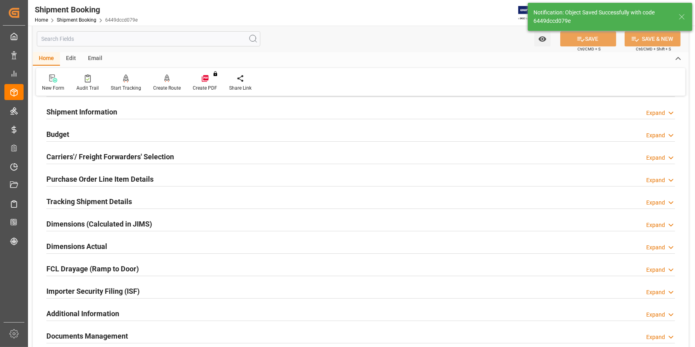
click at [164, 199] on div "Tracking Shipment Details Expand" at bounding box center [360, 200] width 629 height 15
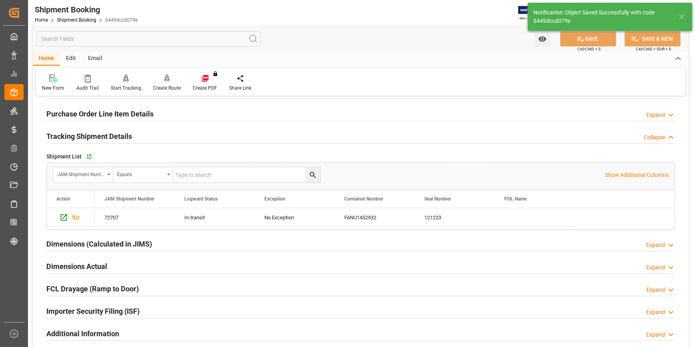
scroll to position [135, 0]
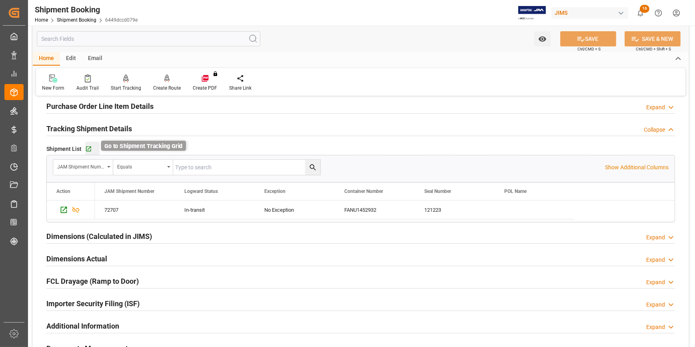
click at [91, 149] on icon "button" at bounding box center [88, 149] width 7 height 7
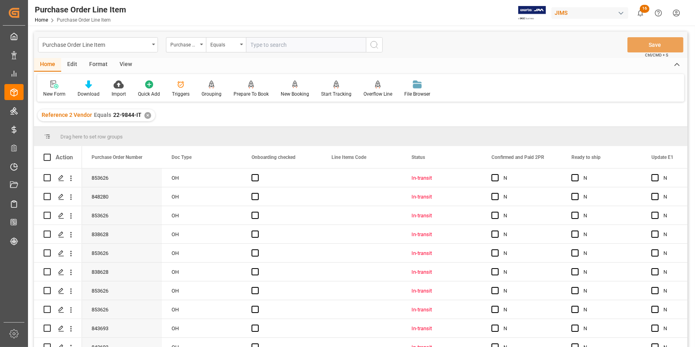
click at [145, 116] on div "✕" at bounding box center [147, 115] width 7 height 7
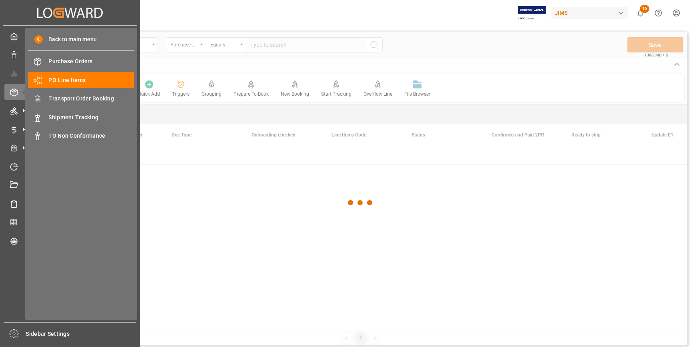
click at [84, 96] on span "Transport Order Booking" at bounding box center [92, 98] width 86 height 8
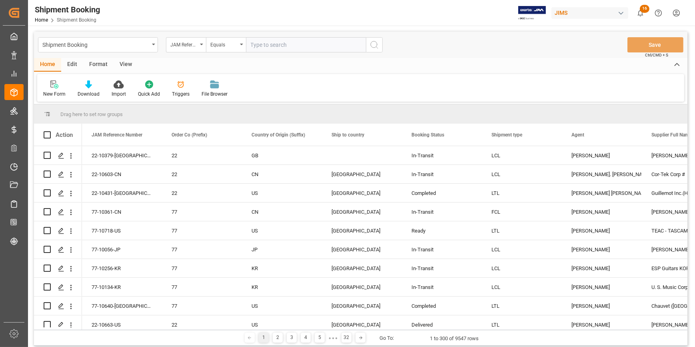
click at [266, 44] on input "text" at bounding box center [306, 44] width 120 height 15
paste input "22-9469-IT"
type input "22-9469-IT"
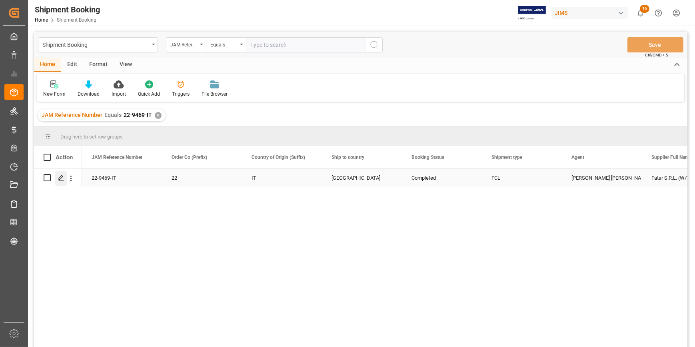
click at [63, 178] on icon "Press SPACE to select this row." at bounding box center [61, 178] width 6 height 6
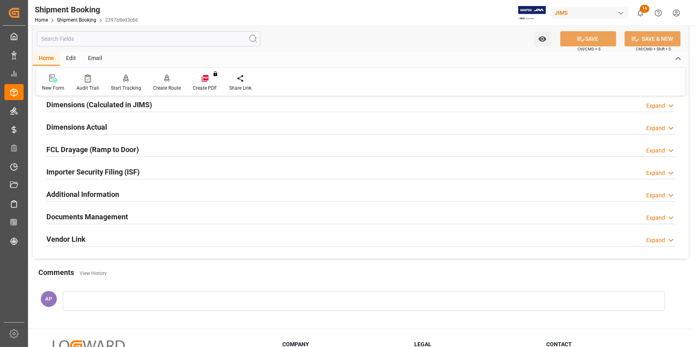
click at [166, 212] on div "Documents Management Expand" at bounding box center [360, 215] width 629 height 15
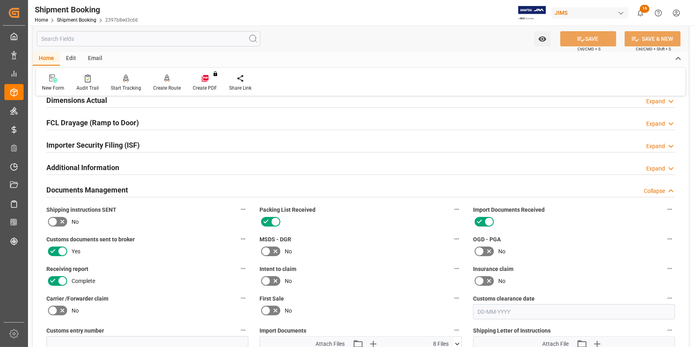
scroll to position [145, 0]
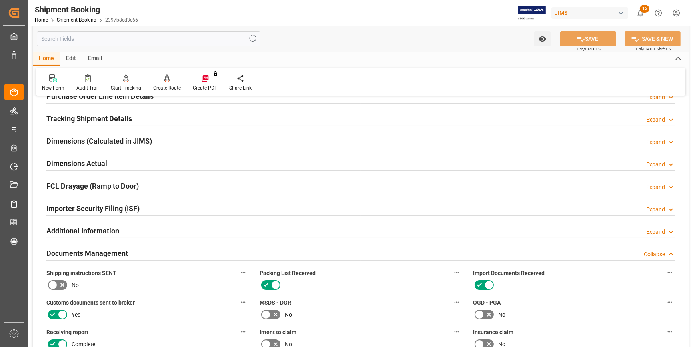
click at [158, 252] on div "Documents Management Collapse" at bounding box center [360, 252] width 629 height 15
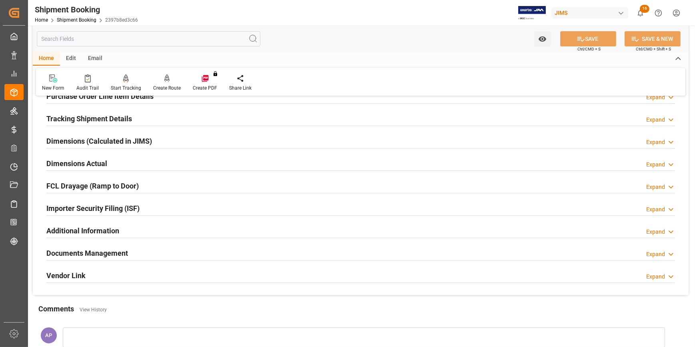
click at [165, 204] on div "Importer Security Filing (ISF) Expand" at bounding box center [360, 207] width 629 height 15
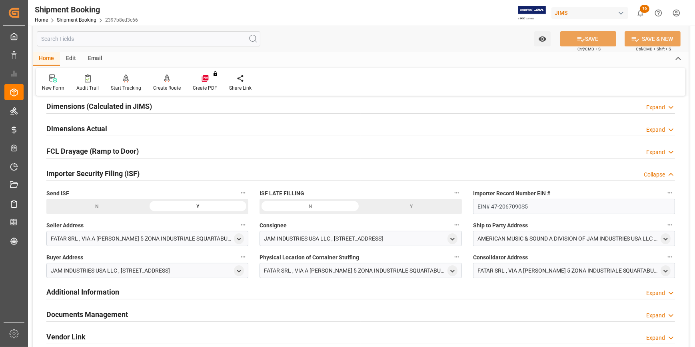
scroll to position [218, 0]
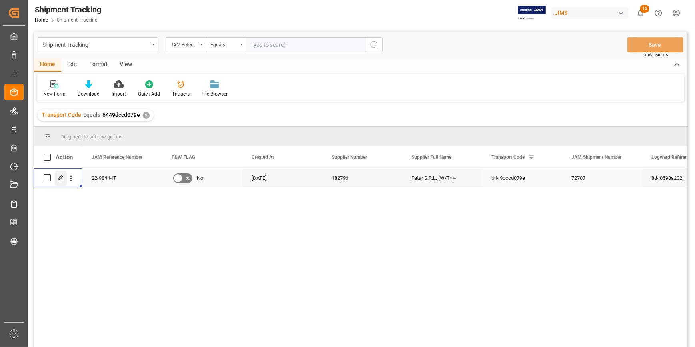
click at [61, 178] on polygon "Press SPACE to select this row." at bounding box center [61, 177] width 4 height 4
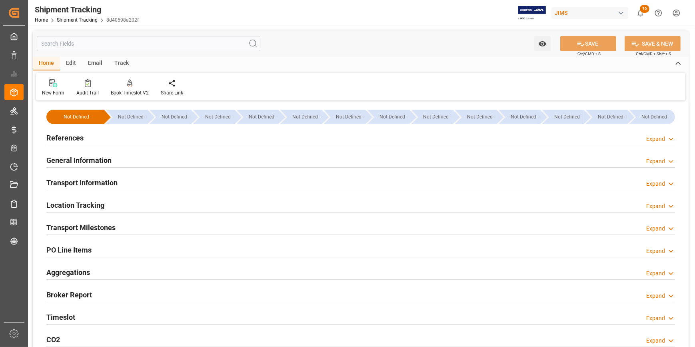
type input "30-06-2025"
click at [129, 143] on div "References Expand" at bounding box center [360, 137] width 629 height 15
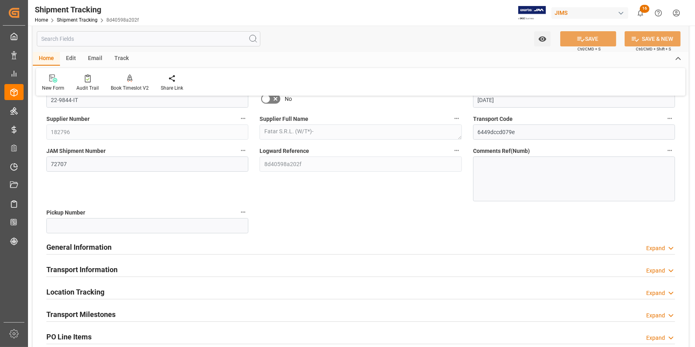
scroll to position [72, 0]
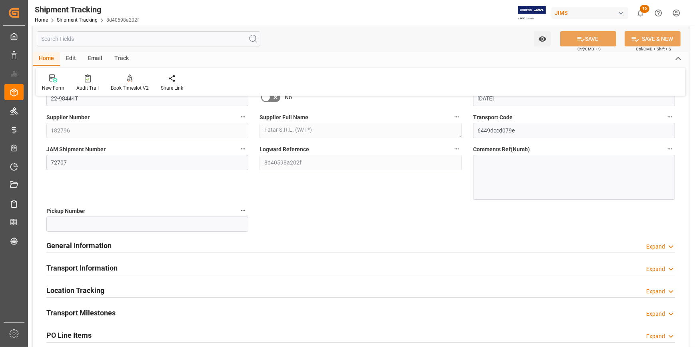
click at [164, 244] on div "General Information Expand" at bounding box center [360, 244] width 629 height 15
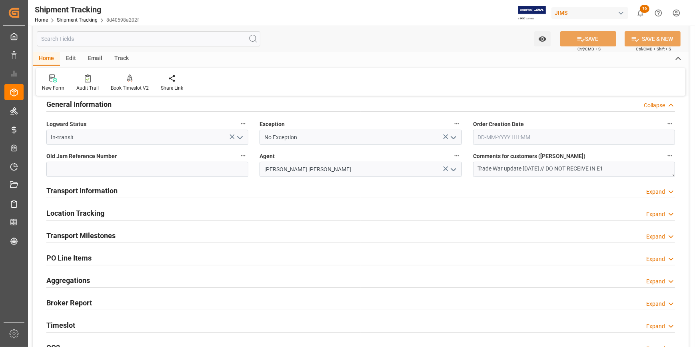
scroll to position [218, 0]
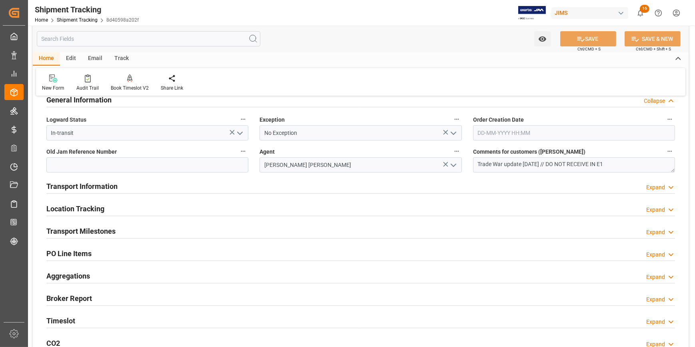
click at [140, 188] on div "Transport Information Expand" at bounding box center [360, 185] width 629 height 15
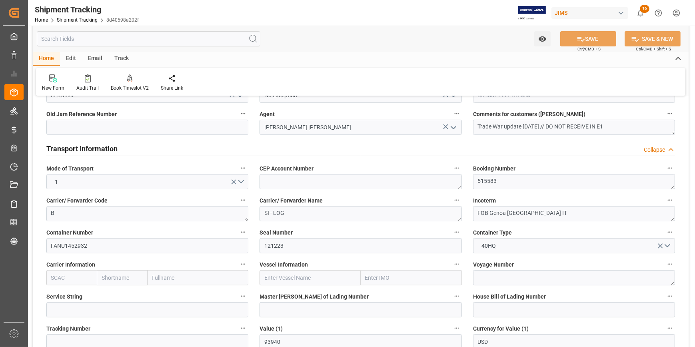
scroll to position [291, 0]
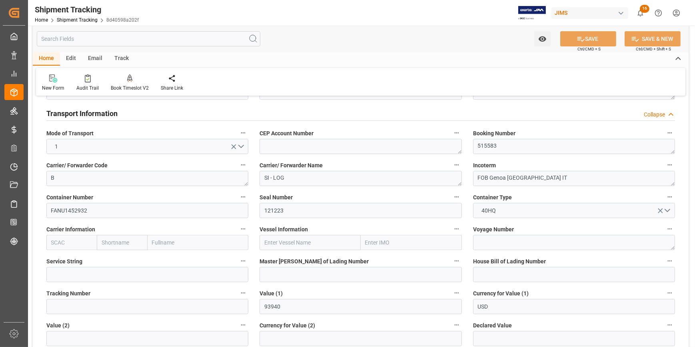
click at [68, 238] on input "text" at bounding box center [71, 242] width 50 height 15
paste input "HLCU"
type input "HLCU"
click at [61, 257] on b "HLCU" at bounding box center [59, 260] width 14 height 6
type input "Hapag Lloyd"
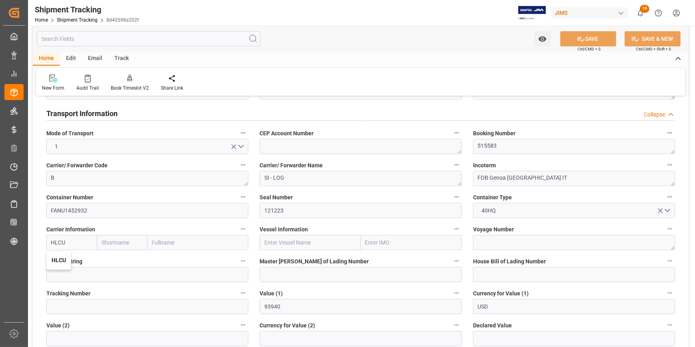
type input "Hapag Lloyd Aktiengesellschaft"
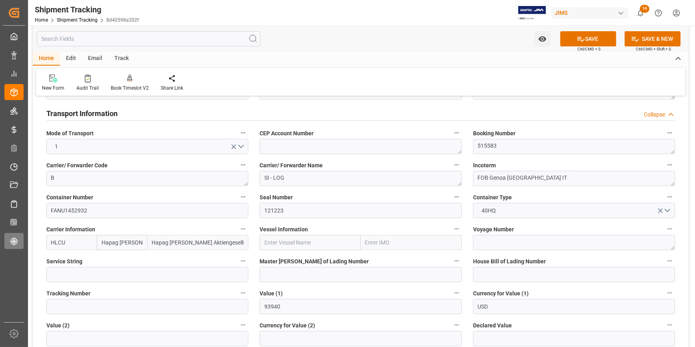
type input "HLCU"
click at [284, 238] on input "text" at bounding box center [310, 242] width 101 height 15
paste input "MAERSK IDAHO"
click at [294, 262] on b "MAERSK IDAHO" at bounding box center [291, 260] width 53 height 6
type input "MAERSK IDAHO"
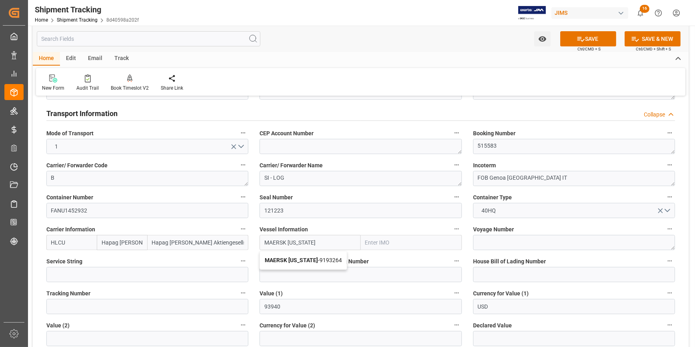
type input "9193264"
type input "MAERSK IDAHO"
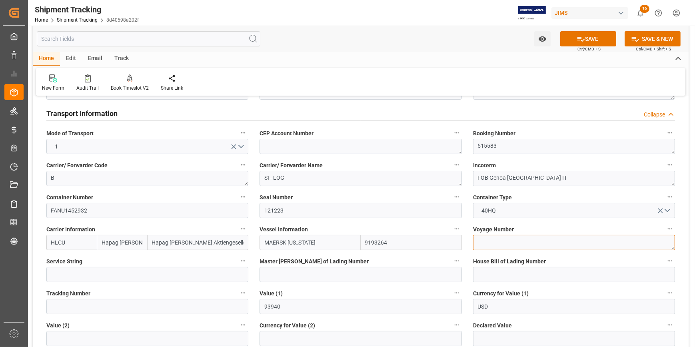
click at [493, 244] on textarea at bounding box center [574, 242] width 202 height 15
paste textarea "534W"
type textarea "534W"
click at [500, 279] on input at bounding box center [574, 274] width 202 height 15
paste input "HLCUGOAPH61398AA"
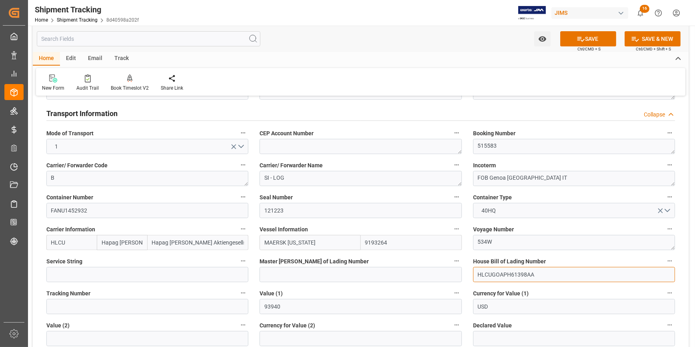
type input "HLCUGOAPH61398AA"
click at [318, 269] on input at bounding box center [361, 274] width 202 height 15
paste input "HLCUGOA250861398"
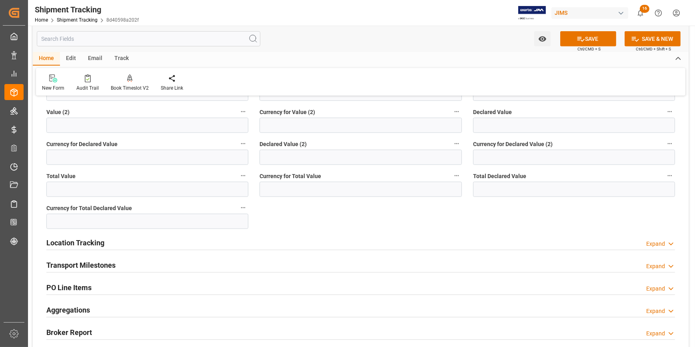
scroll to position [545, 0]
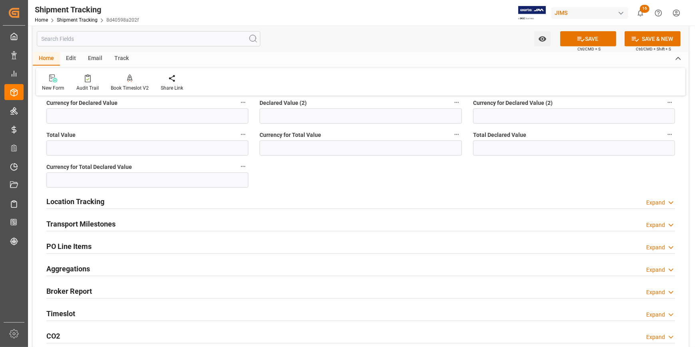
type input "HLCUGOA250861398"
click at [179, 225] on div "Transport Milestones Expand" at bounding box center [360, 223] width 629 height 15
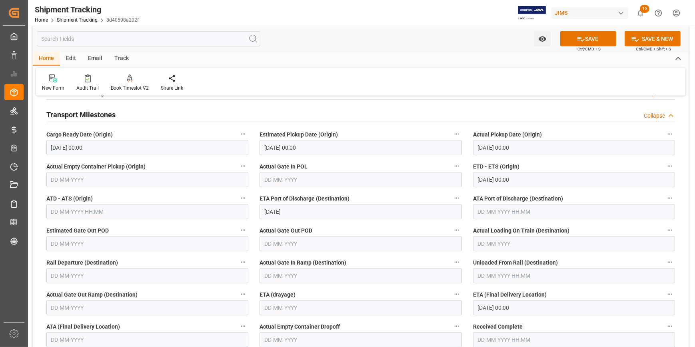
scroll to position [727, 0]
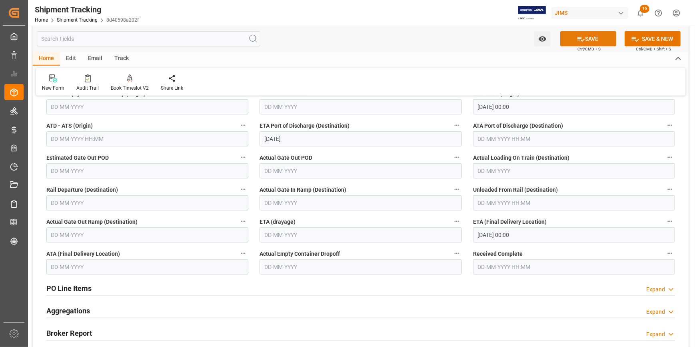
click at [582, 36] on icon at bounding box center [581, 39] width 8 height 8
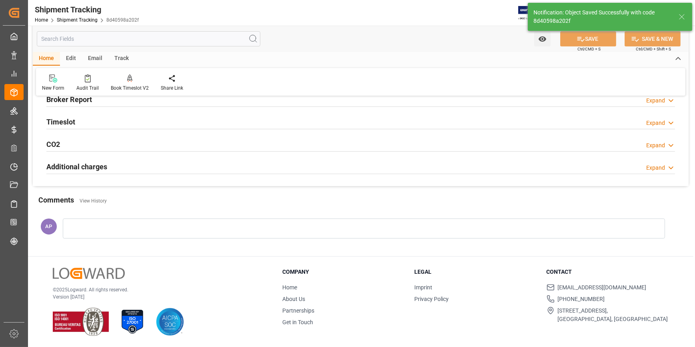
scroll to position [186, 0]
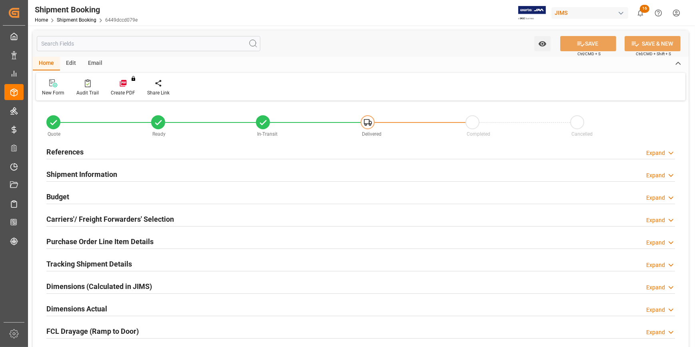
type input "10"
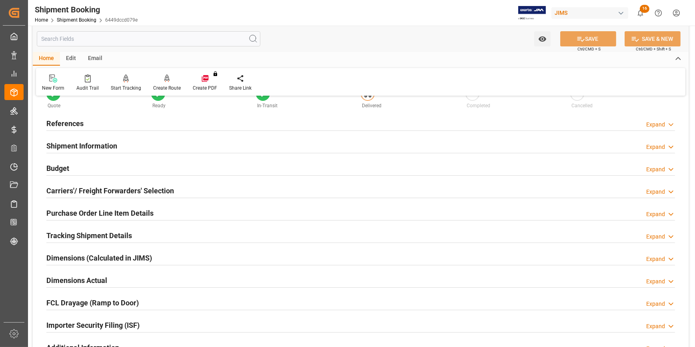
scroll to position [72, 0]
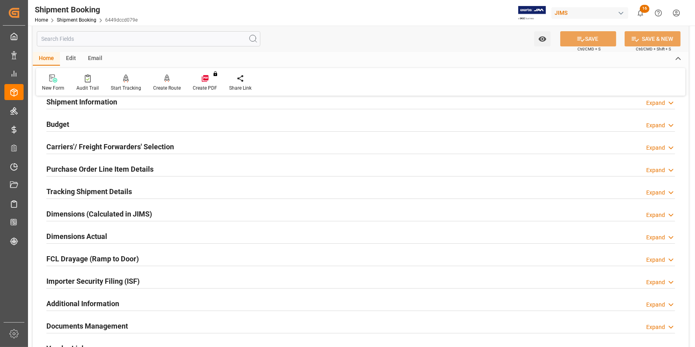
click at [138, 182] on div "Tracking Shipment Details Expand" at bounding box center [361, 191] width 640 height 22
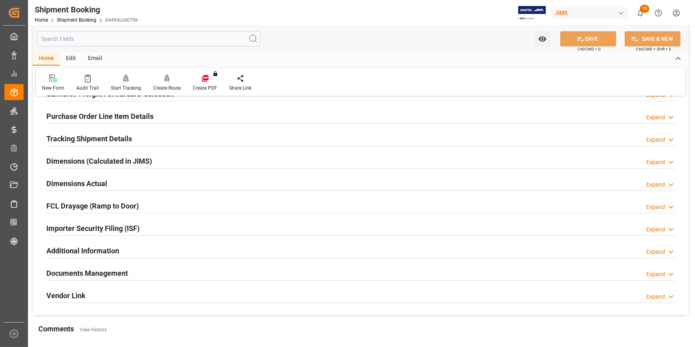
scroll to position [109, 0]
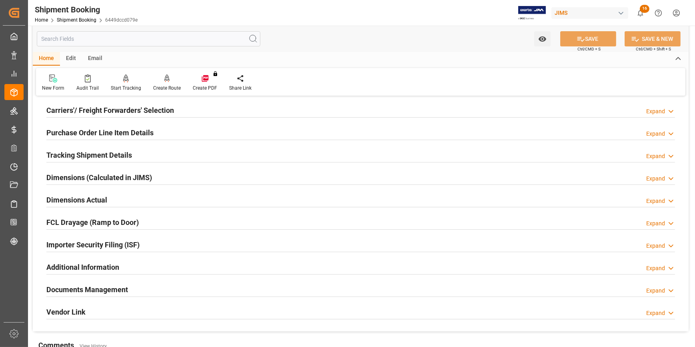
click at [156, 128] on div "Purchase Order Line Item Details Expand" at bounding box center [360, 131] width 629 height 15
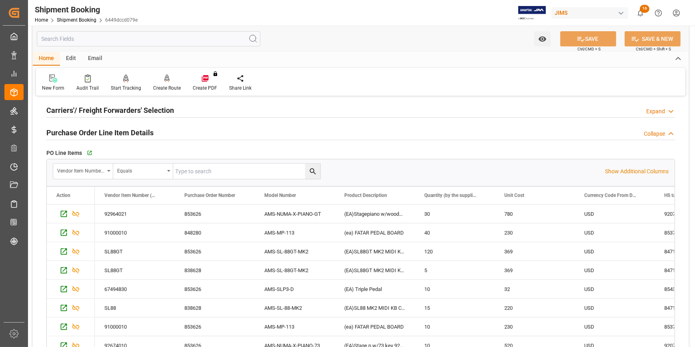
click at [281, 134] on div "Purchase Order Line Item Details Collapse" at bounding box center [360, 131] width 629 height 15
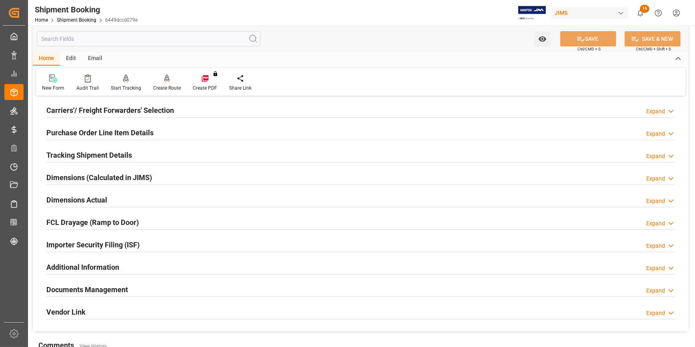
click at [132, 198] on div "Dimensions Actual Expand" at bounding box center [360, 199] width 629 height 15
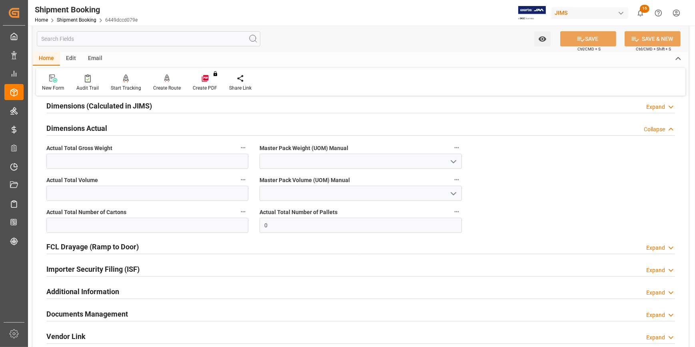
scroll to position [182, 0]
drag, startPoint x: 274, startPoint y: 224, endPoint x: 250, endPoint y: 224, distance: 24.8
click at [250, 224] on div "Quote Ready In-Transit Delivered Completed Cancelled References Expand JAM Refe…" at bounding box center [361, 137] width 656 height 433
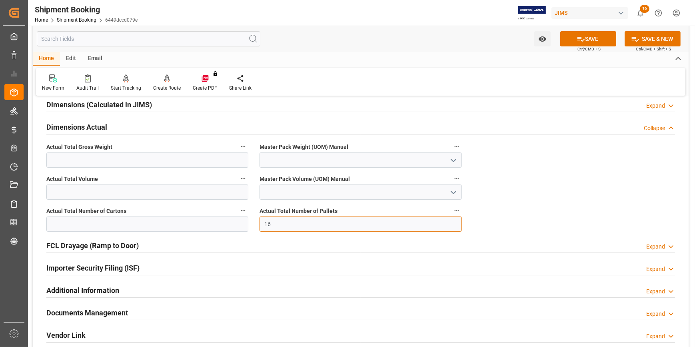
type input "16"
click at [100, 162] on input "text" at bounding box center [147, 159] width 202 height 15
click at [115, 159] on input "text" at bounding box center [147, 159] width 202 height 15
type input "5350"
click at [456, 158] on icon "open menu" at bounding box center [454, 161] width 10 height 10
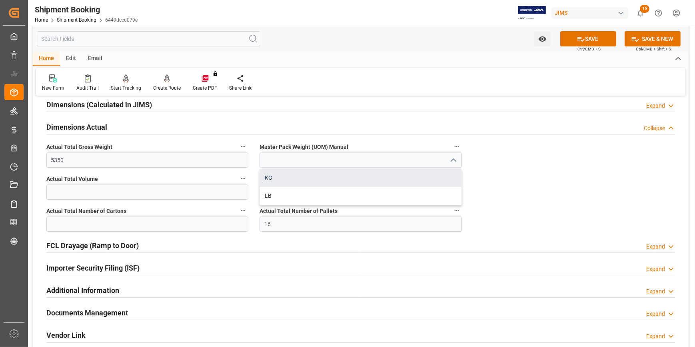
click at [376, 173] on div "KG" at bounding box center [360, 178] width 201 height 18
type input "KG"
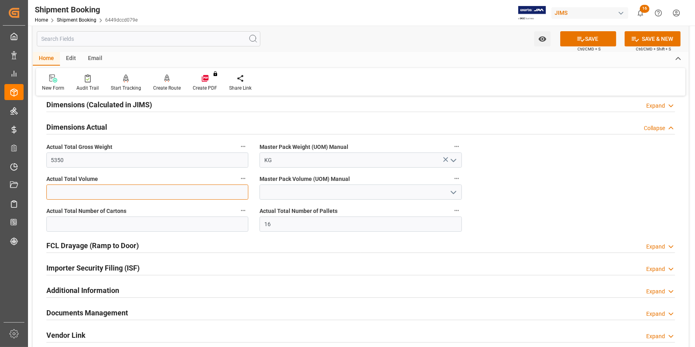
click at [126, 191] on input "text" at bounding box center [147, 191] width 202 height 15
type input "47.39"
click at [454, 192] on polyline "open menu" at bounding box center [453, 192] width 5 height 2
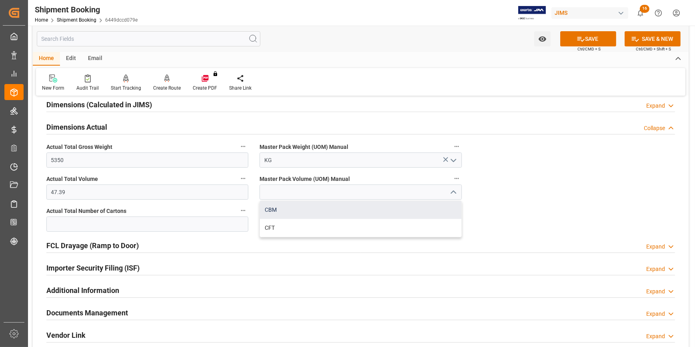
click at [362, 214] on div "CBM" at bounding box center [360, 210] width 201 height 18
type input "CBM"
click at [586, 38] on button "SAVE" at bounding box center [588, 38] width 56 height 15
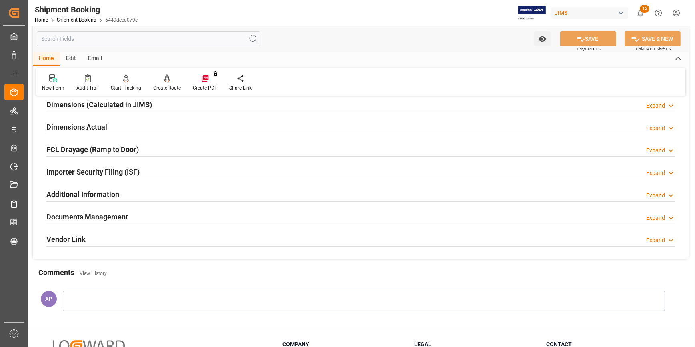
click at [162, 215] on div "Documents Management Expand" at bounding box center [360, 215] width 629 height 15
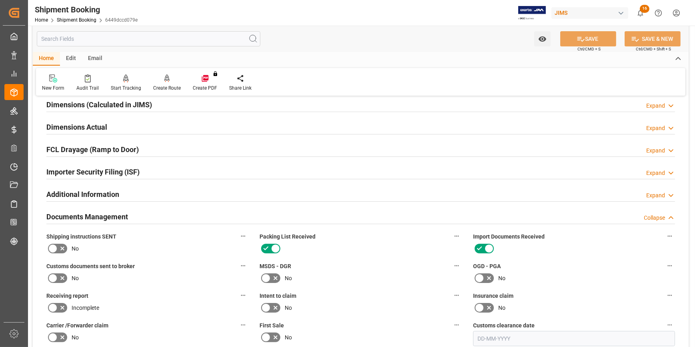
click at [167, 213] on div "Documents Management Collapse" at bounding box center [360, 215] width 629 height 15
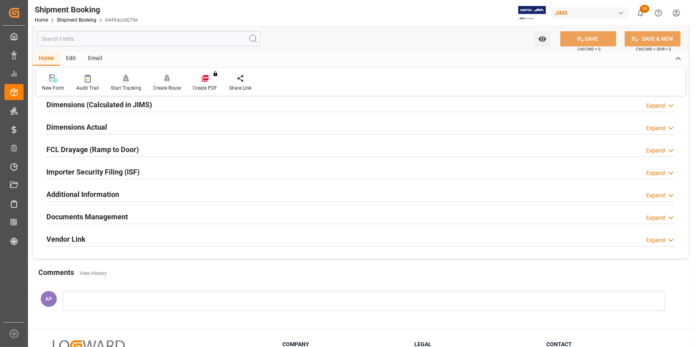
click at [163, 171] on div "Importer Security Filing (ISF) Expand" at bounding box center [360, 171] width 629 height 15
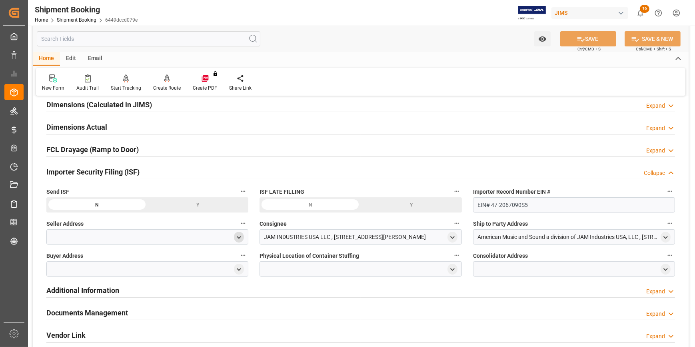
click at [236, 234] on icon "open menu" at bounding box center [239, 237] width 7 height 7
click at [146, 257] on input at bounding box center [135, 260] width 166 height 15
type input "FATAR"
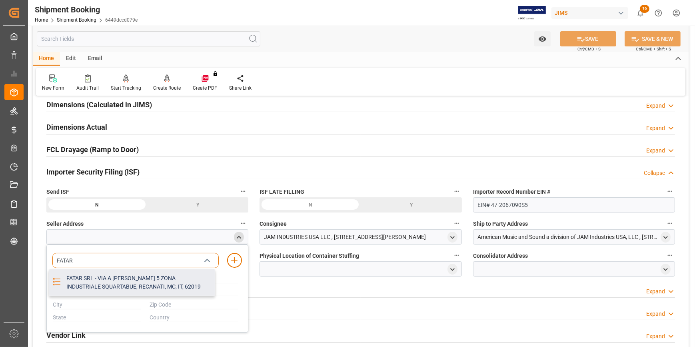
click at [135, 280] on div "FATAR SRL - VIA A [PERSON_NAME] 5 ZONA INDUSTRIALE SQUARTABUE, RECANATI, MC, IT…" at bounding box center [138, 282] width 153 height 26
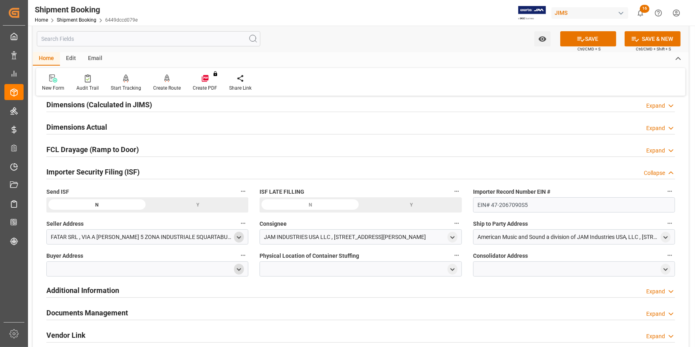
click at [239, 269] on polyline "open menu" at bounding box center [240, 269] width 4 height 2
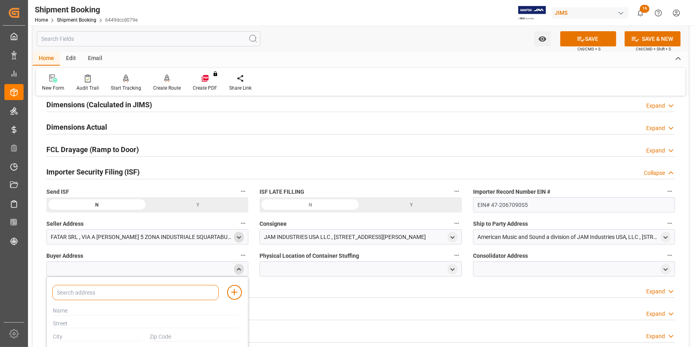
click at [134, 291] on input at bounding box center [135, 292] width 166 height 15
type input "JAM"
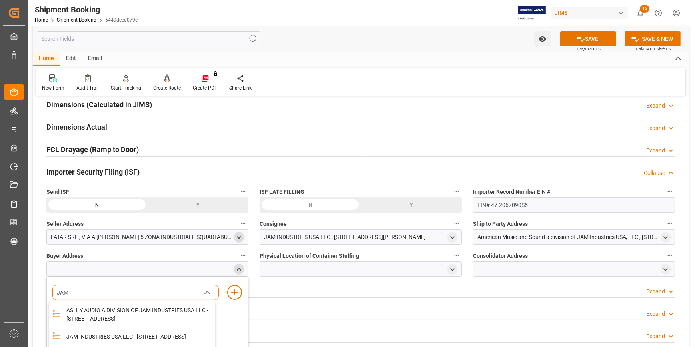
scroll to position [218, 0]
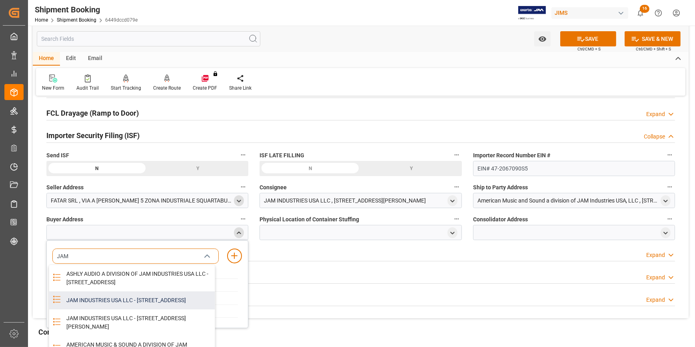
click at [120, 309] on div "JAM INDUSTRIES USA LLC - [STREET_ADDRESS]" at bounding box center [138, 300] width 153 height 18
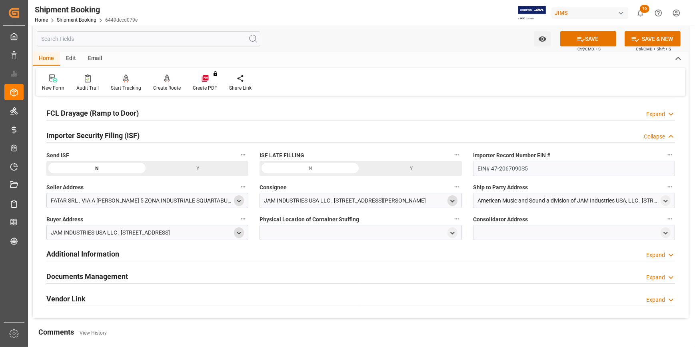
click at [449, 198] on icon "open menu" at bounding box center [452, 201] width 7 height 7
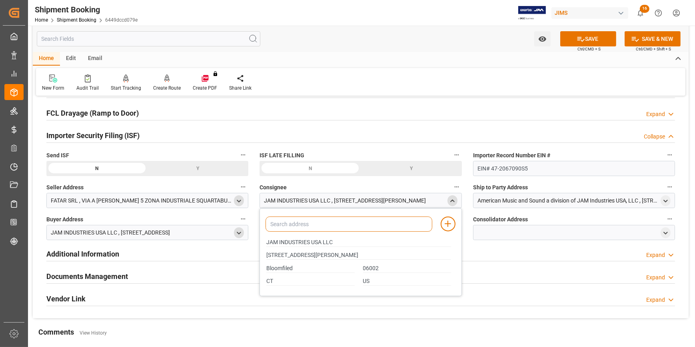
click at [337, 223] on input at bounding box center [349, 223] width 166 height 15
type input "JAM"
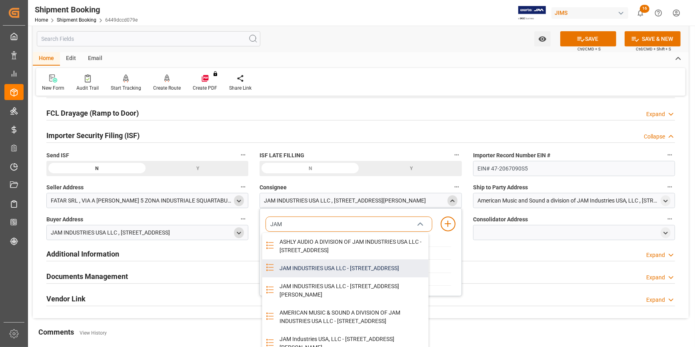
click at [318, 277] on div "JAM INDUSTRIES USA LLC - [STREET_ADDRESS]" at bounding box center [351, 268] width 153 height 18
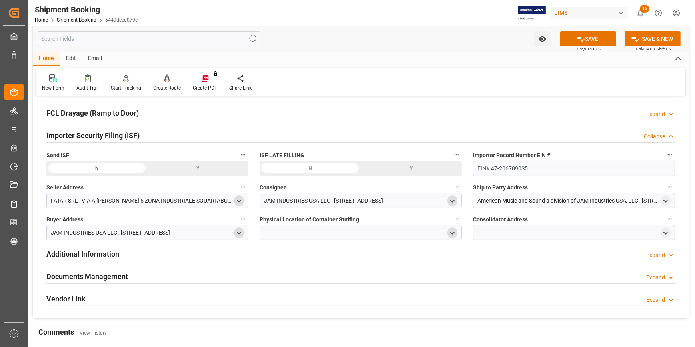
click at [454, 232] on polyline "open menu" at bounding box center [453, 233] width 4 height 2
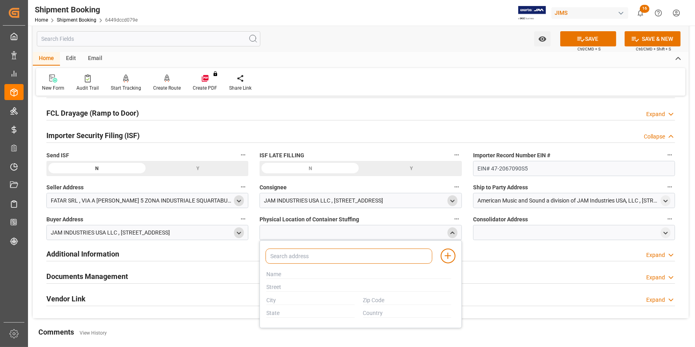
click at [368, 252] on input at bounding box center [349, 255] width 166 height 15
type input "FATAR"
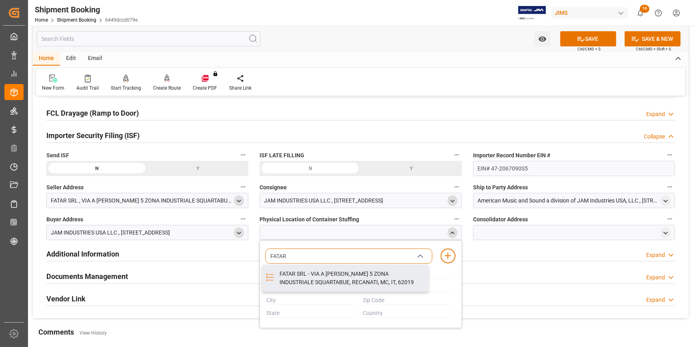
click at [339, 277] on div "FATAR SRL - VIA A [PERSON_NAME] 5 ZONA INDUSTRIALE SQUARTABUE, RECANATI, MC, IT…" at bounding box center [351, 278] width 153 height 26
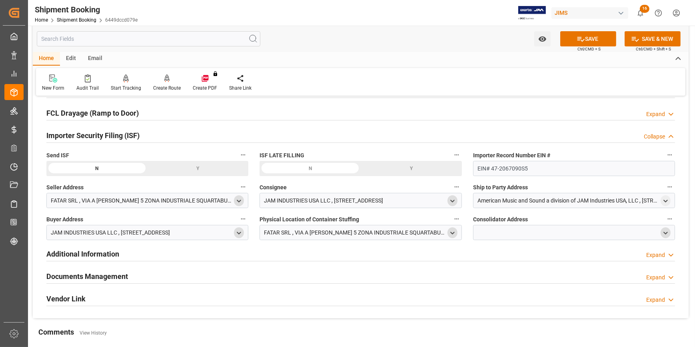
click at [663, 231] on icon "open menu" at bounding box center [666, 233] width 7 height 7
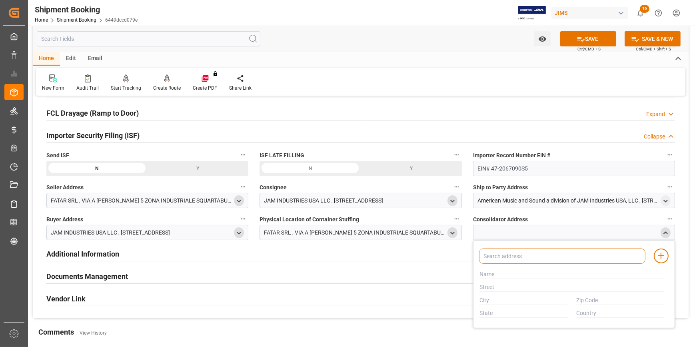
click at [578, 252] on input at bounding box center [562, 255] width 166 height 15
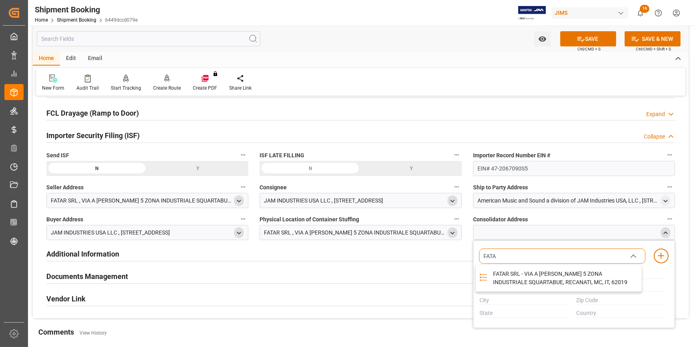
type input "FATAR"
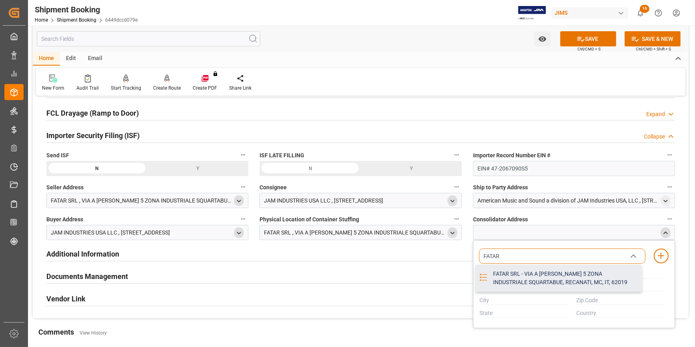
click at [564, 271] on div "FATAR SRL - VIA A [PERSON_NAME] 5 ZONA INDUSTRIALE SQUARTABUE, RECANATI, MC, IT…" at bounding box center [564, 278] width 153 height 26
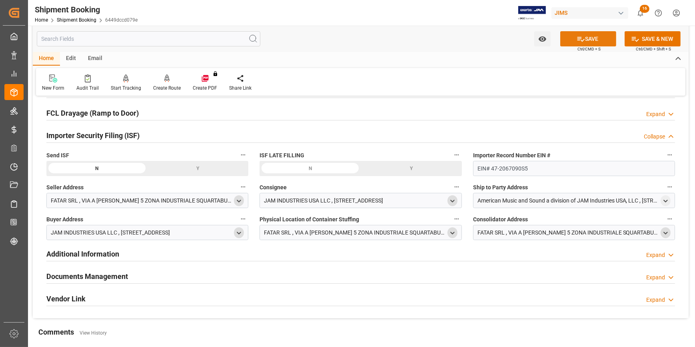
click at [592, 38] on button "SAVE" at bounding box center [588, 38] width 56 height 15
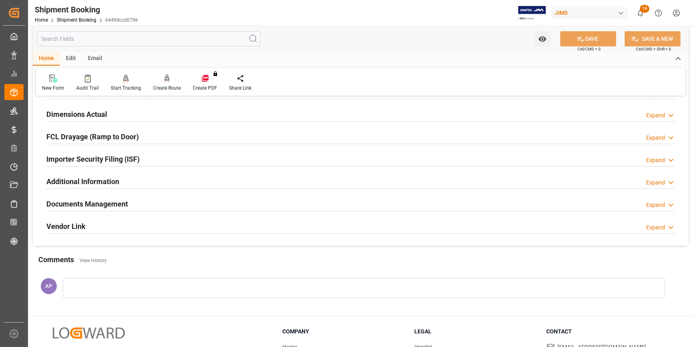
scroll to position [182, 0]
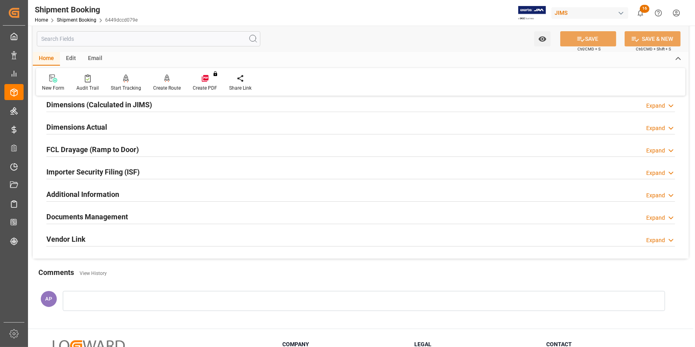
click at [179, 165] on div "Importer Security Filing (ISF) Expand" at bounding box center [360, 171] width 629 height 15
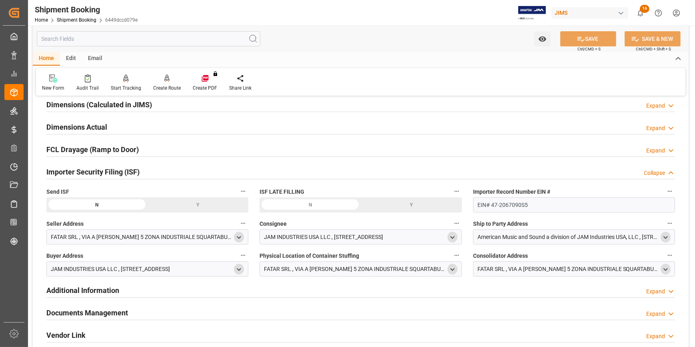
click at [665, 236] on polyline "open menu" at bounding box center [666, 237] width 4 height 2
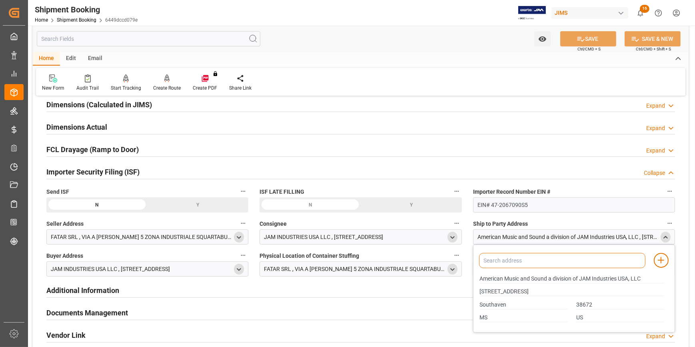
click at [576, 260] on input at bounding box center [562, 260] width 166 height 15
type input "AMERICAN"
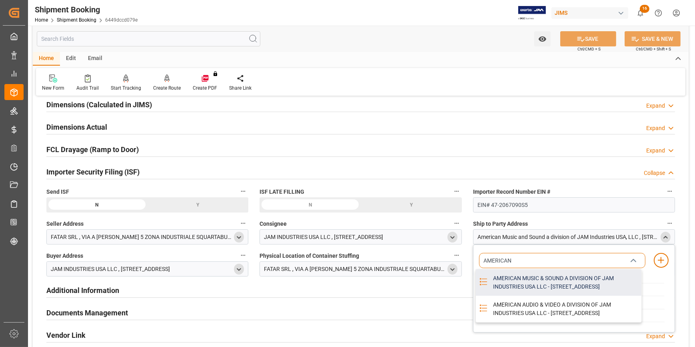
click at [576, 284] on div "AMERICAN MUSIC & SOUND A DIVISION OF JAM INDUSTRIES USA LLC - [STREET_ADDRESS]" at bounding box center [564, 282] width 153 height 26
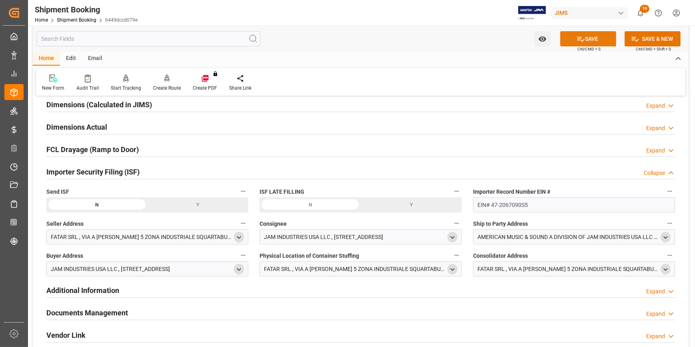
click at [586, 36] on button "SAVE" at bounding box center [588, 38] width 56 height 15
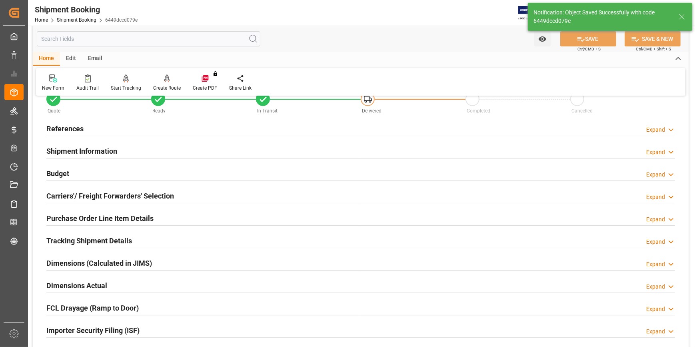
scroll to position [0, 0]
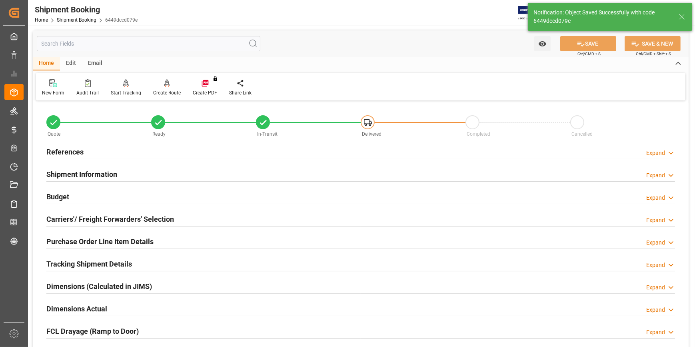
click at [158, 170] on div "Shipment Information Expand" at bounding box center [360, 173] width 629 height 15
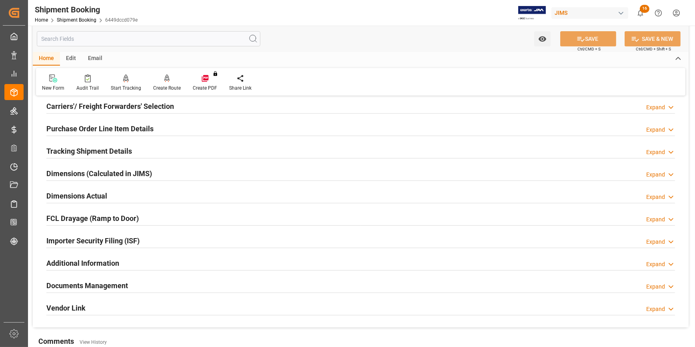
scroll to position [472, 0]
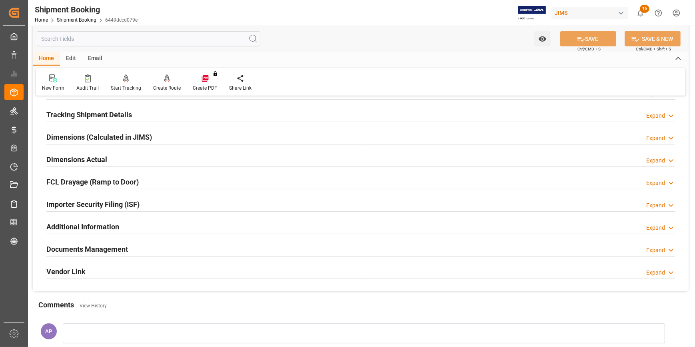
click at [176, 202] on div "Importer Security Filing (ISF) Expand" at bounding box center [360, 203] width 629 height 15
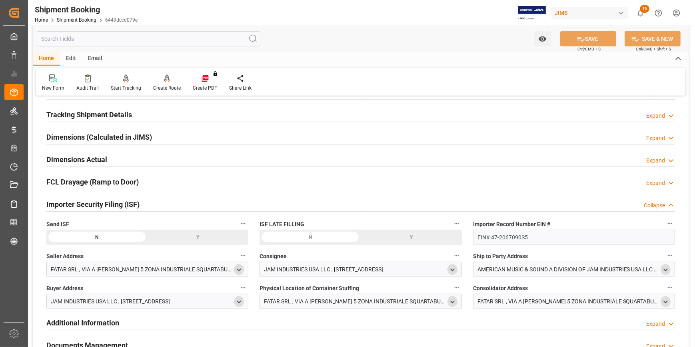
click at [183, 234] on div "Y" at bounding box center [198, 237] width 101 height 15
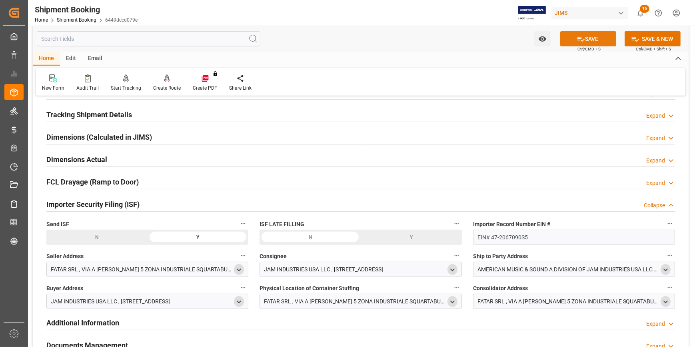
click at [599, 37] on button "SAVE" at bounding box center [588, 38] width 56 height 15
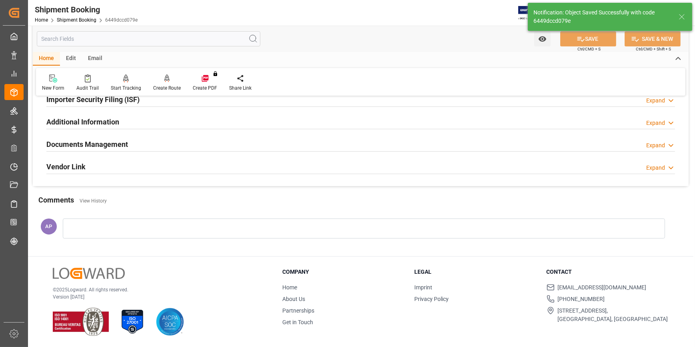
scroll to position [150, 0]
